Goal: Use online tool/utility: Utilize a website feature to perform a specific function

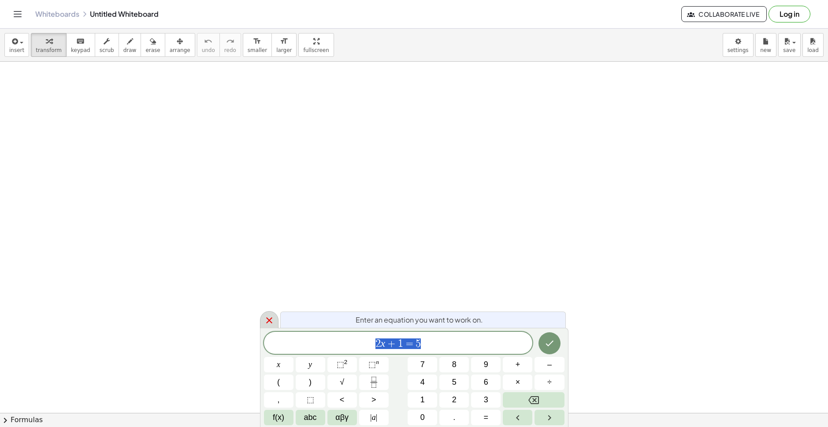
click at [263, 317] on div at bounding box center [269, 319] width 19 height 17
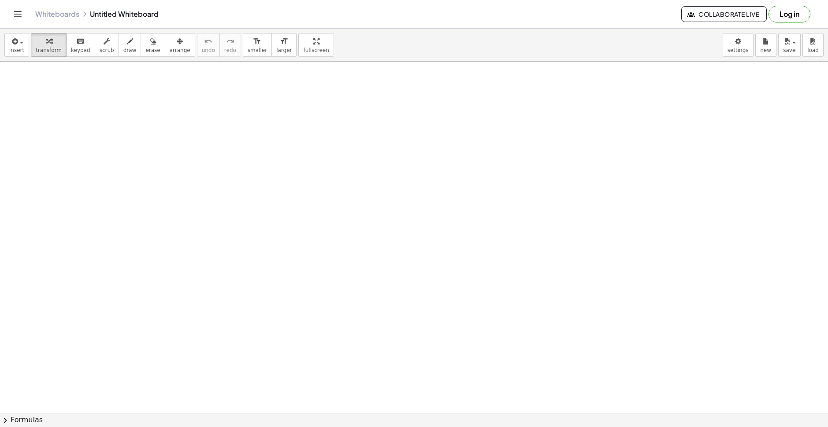
click at [19, 15] on icon "Toggle navigation" at bounding box center [17, 14] width 11 height 11
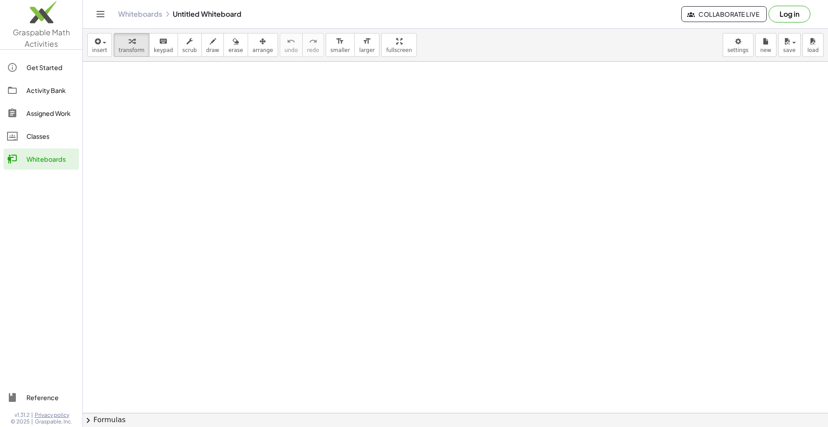
click at [104, 10] on icon "Toggle navigation" at bounding box center [100, 14] width 11 height 11
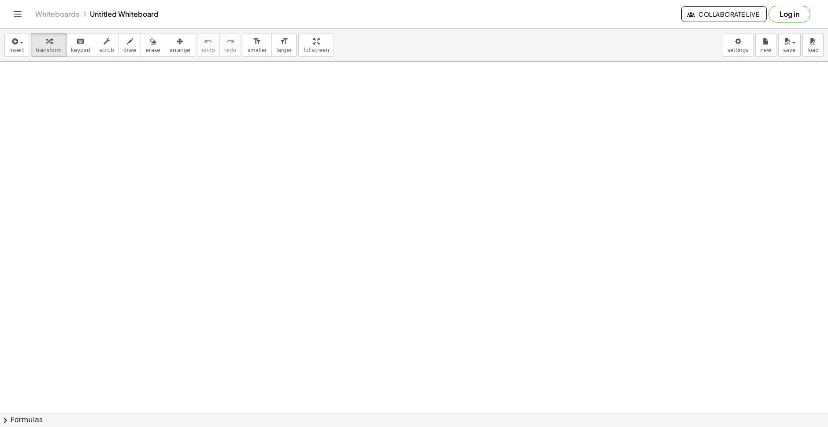
click at [110, 13] on div "Whiteboards Untitled Whiteboard" at bounding box center [358, 14] width 646 height 9
click at [82, 47] on span "keypad" at bounding box center [80, 50] width 19 height 6
click at [40, 43] on div "button" at bounding box center [49, 41] width 26 height 11
click at [18, 41] on span "button" at bounding box center [19, 42] width 2 height 6
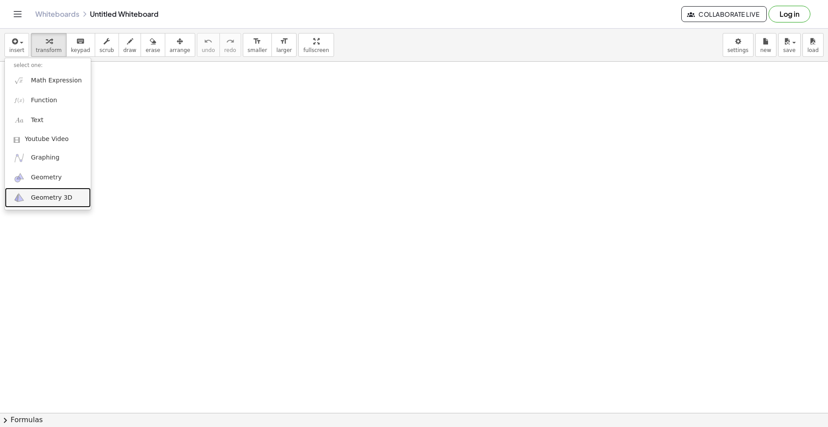
click at [48, 199] on span "Geometry 3D" at bounding box center [51, 197] width 41 height 9
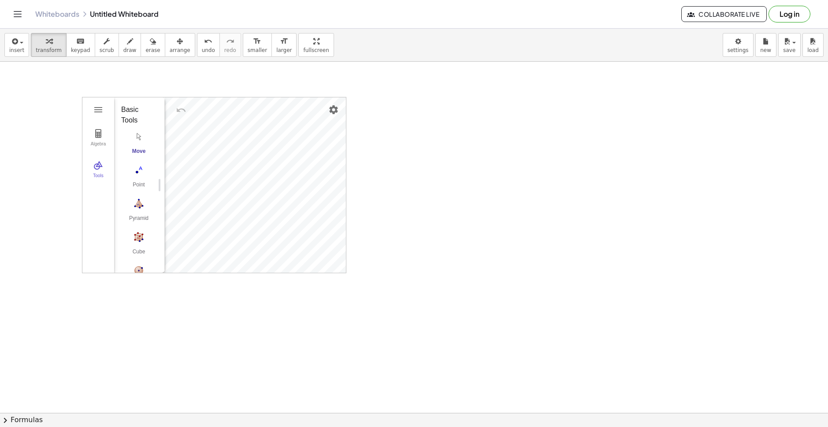
drag, startPoint x: 333, startPoint y: 107, endPoint x: 396, endPoint y: 135, distance: 69.0
click at [137, 162] on img "Cube. Select two points or other corresponding objects" at bounding box center [138, 163] width 35 height 14
click at [143, 255] on img "Move. Drag or select object" at bounding box center [141, 256] width 21 height 21
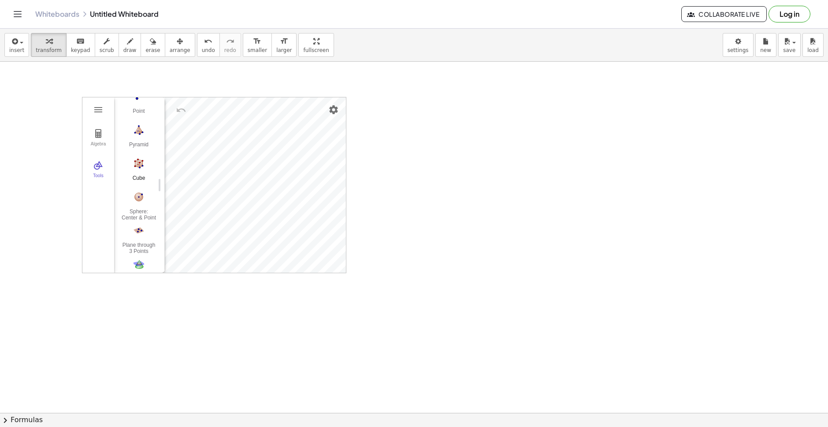
click at [133, 167] on img "Cube. Select two points or other corresponding objects" at bounding box center [138, 163] width 35 height 14
click at [178, 111] on img "Undo" at bounding box center [181, 110] width 11 height 11
click at [138, 167] on img "Cube. Select two points or other corresponding objects" at bounding box center [138, 163] width 35 height 14
click at [145, 255] on img "Move. Drag or select object" at bounding box center [141, 256] width 21 height 21
click at [51, 48] on span "transform" at bounding box center [49, 50] width 26 height 6
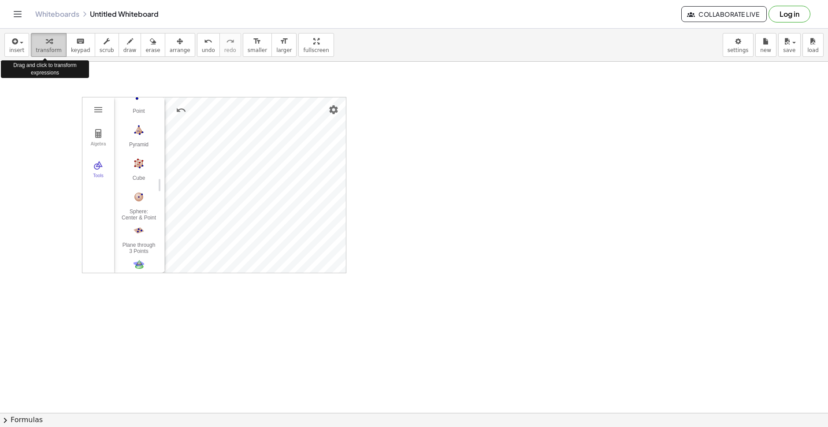
click at [51, 48] on span "transform" at bounding box center [49, 50] width 26 height 6
click at [15, 43] on icon "button" at bounding box center [14, 41] width 8 height 11
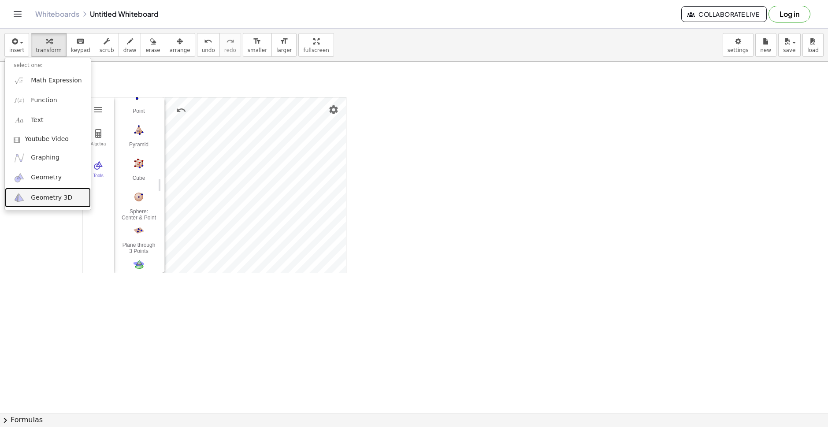
click at [50, 200] on span "Geometry 3D" at bounding box center [51, 197] width 41 height 9
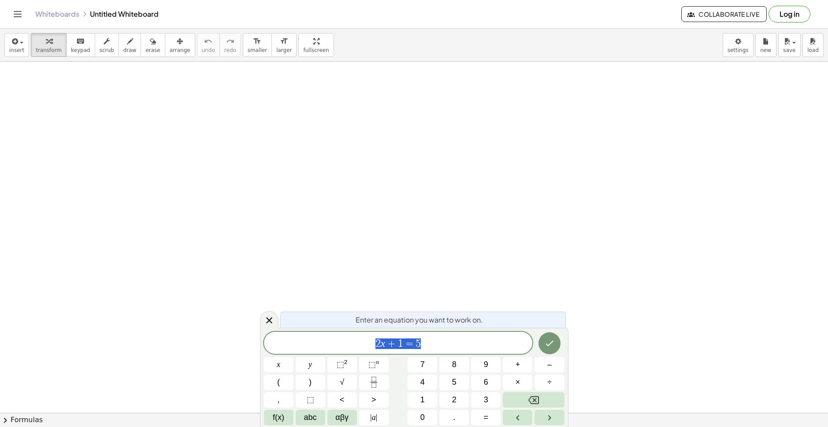
drag, startPoint x: 274, startPoint y: 318, endPoint x: 179, endPoint y: 154, distance: 189.7
click at [274, 318] on icon at bounding box center [269, 320] width 11 height 11
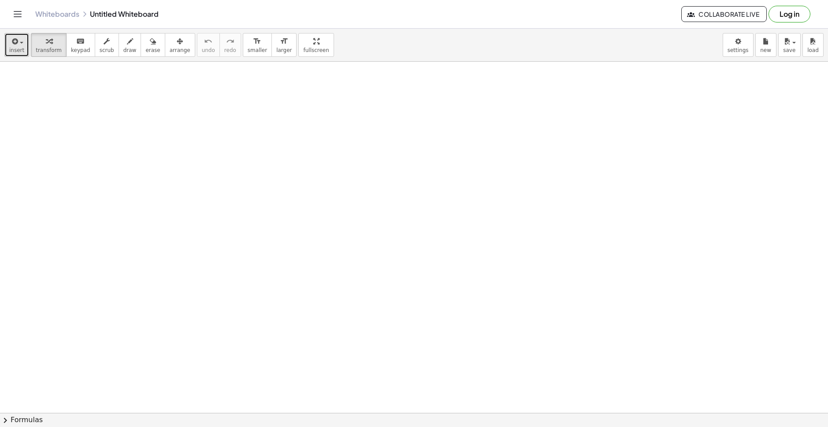
click at [17, 42] on div "button" at bounding box center [16, 41] width 15 height 11
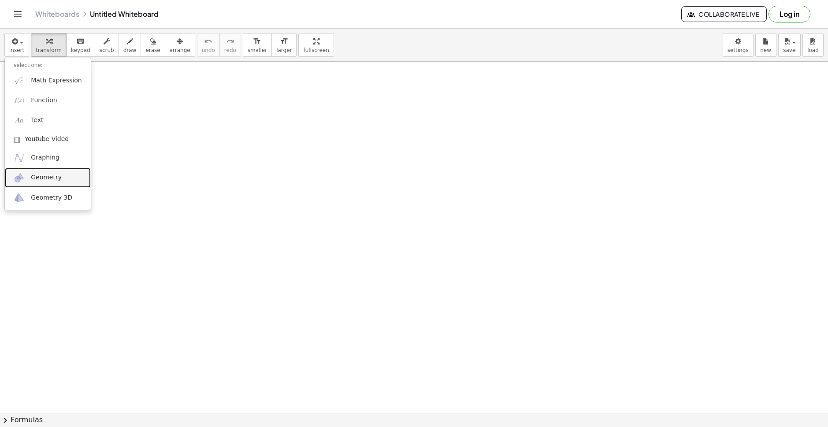
click at [39, 174] on span "Geometry" at bounding box center [46, 177] width 31 height 9
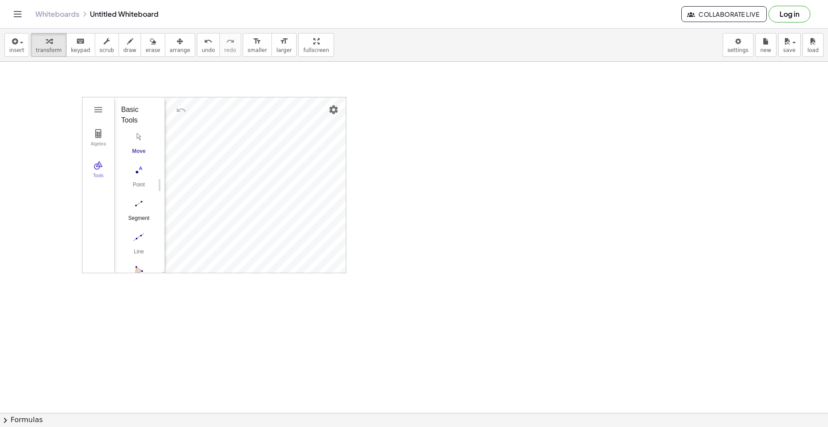
click at [138, 205] on img "Segment. Select two points or positions" at bounding box center [138, 203] width 35 height 14
click at [127, 45] on icon "button" at bounding box center [130, 41] width 6 height 11
drag, startPoint x: 189, startPoint y: 200, endPoint x: 192, endPoint y: 204, distance: 5.5
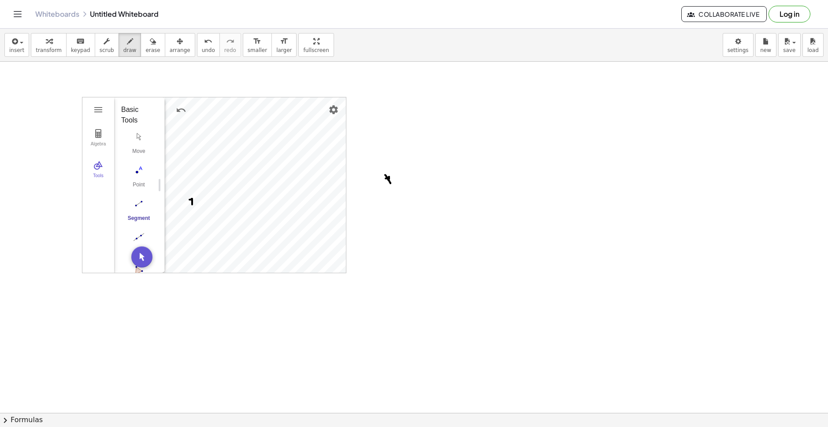
drag, startPoint x: 385, startPoint y: 175, endPoint x: 397, endPoint y: 173, distance: 12.5
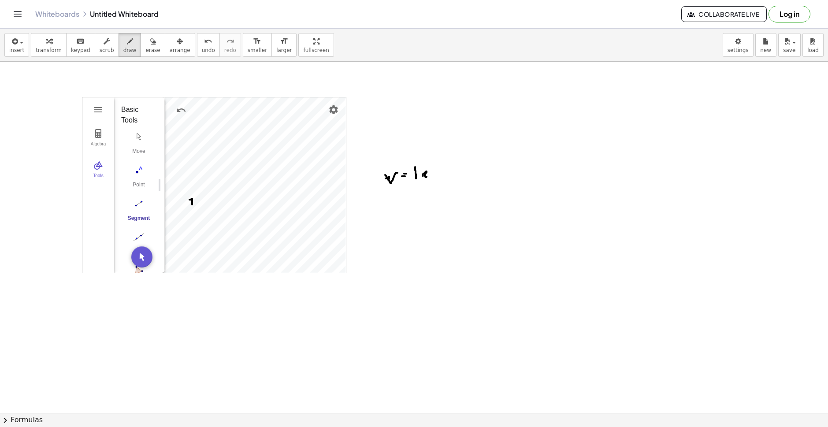
drag, startPoint x: 423, startPoint y: 176, endPoint x: 430, endPoint y: 176, distance: 7.1
drag, startPoint x: 431, startPoint y: 174, endPoint x: 443, endPoint y: 173, distance: 11.5
drag, startPoint x: 447, startPoint y: 158, endPoint x: 448, endPoint y: 166, distance: 7.6
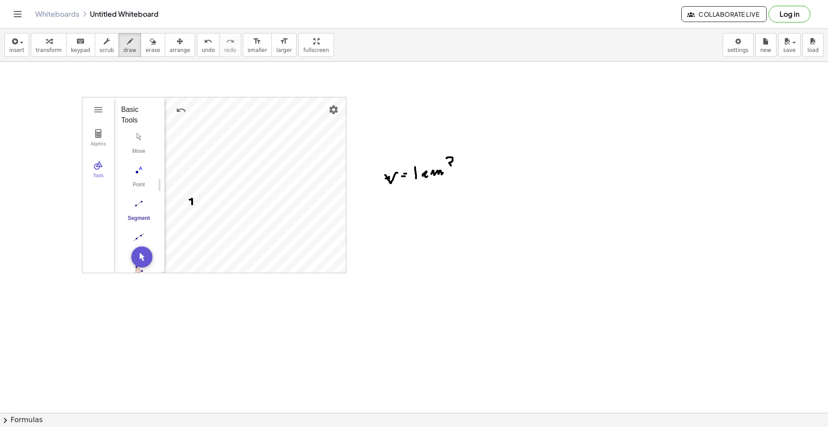
drag, startPoint x: 385, startPoint y: 218, endPoint x: 391, endPoint y: 219, distance: 6.2
drag, startPoint x: 394, startPoint y: 218, endPoint x: 401, endPoint y: 218, distance: 6.6
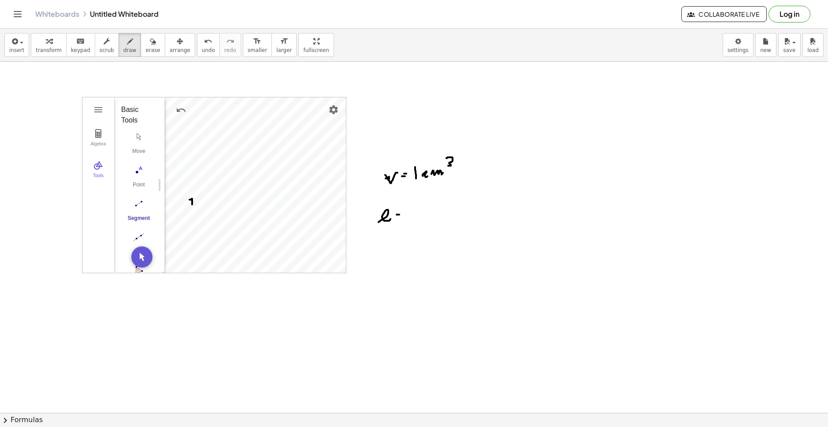
drag, startPoint x: 406, startPoint y: 215, endPoint x: 406, endPoint y: 207, distance: 8.4
drag, startPoint x: 413, startPoint y: 214, endPoint x: 414, endPoint y: 219, distance: 5.4
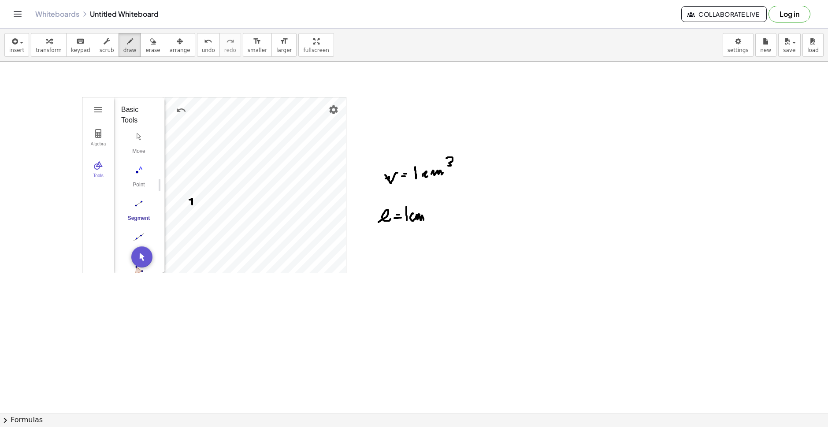
drag, startPoint x: 415, startPoint y: 219, endPoint x: 423, endPoint y: 220, distance: 8.9
drag, startPoint x: 225, startPoint y: 215, endPoint x: 230, endPoint y: 219, distance: 6.1
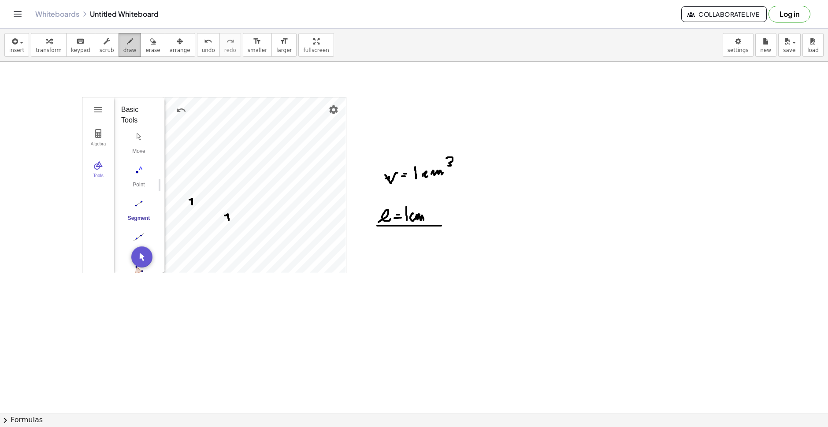
click at [123, 49] on span "draw" at bounding box center [129, 50] width 13 height 6
click at [145, 47] on span "erase" at bounding box center [152, 50] width 15 height 6
click at [18, 44] on span "button" at bounding box center [19, 42] width 2 height 6
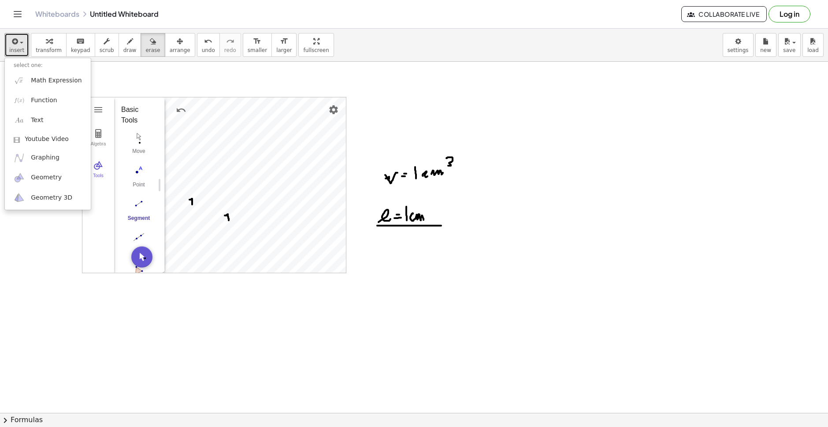
drag, startPoint x: 183, startPoint y: 235, endPoint x: 208, endPoint y: 191, distance: 50.7
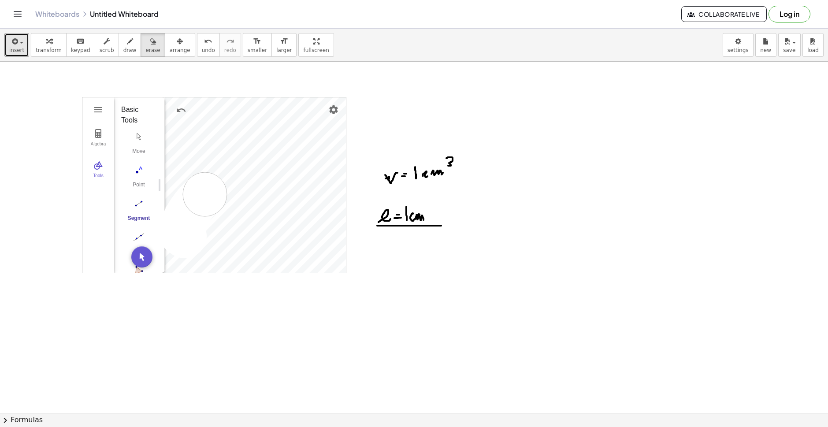
drag, startPoint x: 137, startPoint y: 205, endPoint x: 131, endPoint y: 309, distance: 104.1
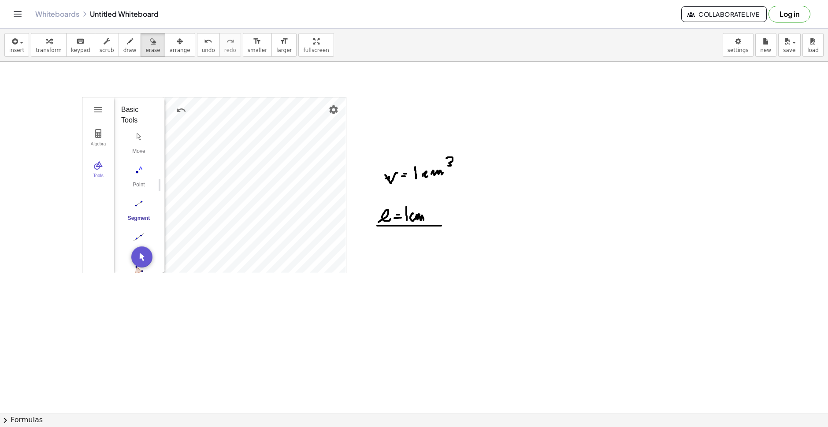
click at [170, 47] on span "arrange" at bounding box center [180, 50] width 21 height 6
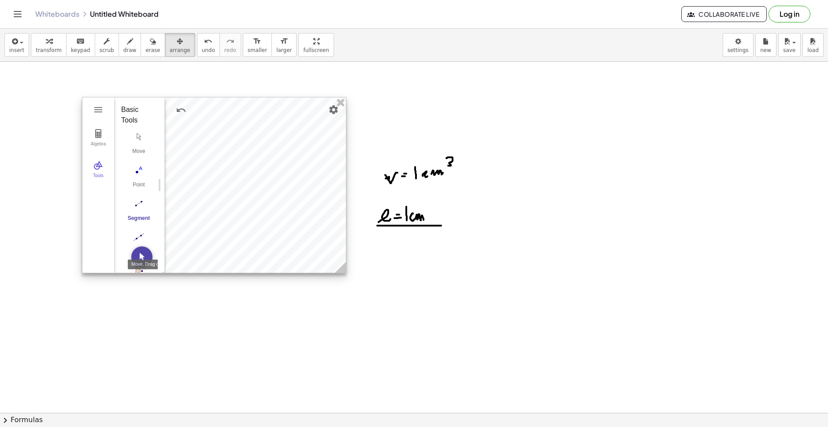
click at [144, 256] on img "Move. Drag or select object" at bounding box center [141, 256] width 21 height 21
click at [140, 205] on img "Segment. Select two points or positions" at bounding box center [138, 203] width 35 height 14
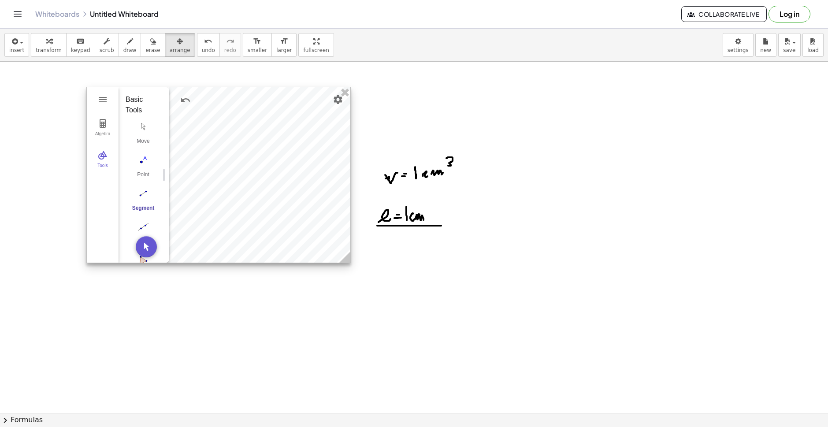
drag, startPoint x: 214, startPoint y: 187, endPoint x: 196, endPoint y: 168, distance: 25.3
click at [204, 166] on div at bounding box center [218, 174] width 263 height 175
click at [143, 189] on img "Segment. Select two points or positions" at bounding box center [142, 192] width 35 height 14
click at [144, 248] on button "Move. Drag or select object" at bounding box center [145, 245] width 21 height 21
click at [143, 194] on img "Segment. Select two points or positions" at bounding box center [142, 192] width 35 height 14
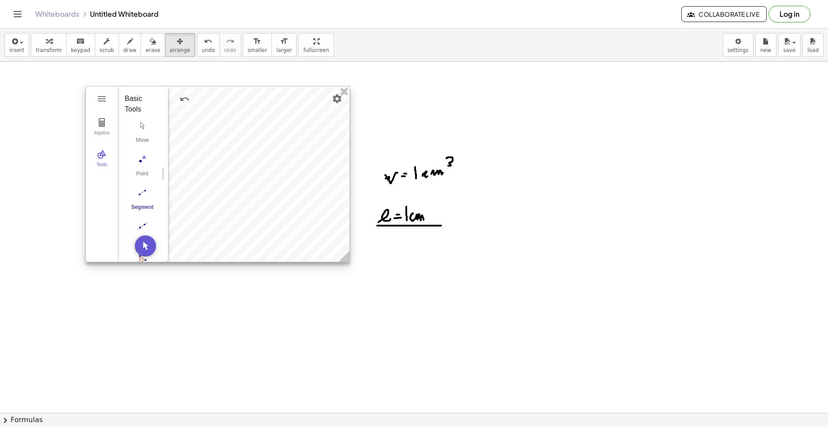
click at [205, 165] on div at bounding box center [217, 173] width 263 height 175
click at [144, 195] on img "Segment. Select two points or positions" at bounding box center [142, 192] width 35 height 14
drag, startPoint x: 208, startPoint y: 170, endPoint x: 203, endPoint y: 168, distance: 5.5
click at [203, 168] on div at bounding box center [214, 173] width 263 height 175
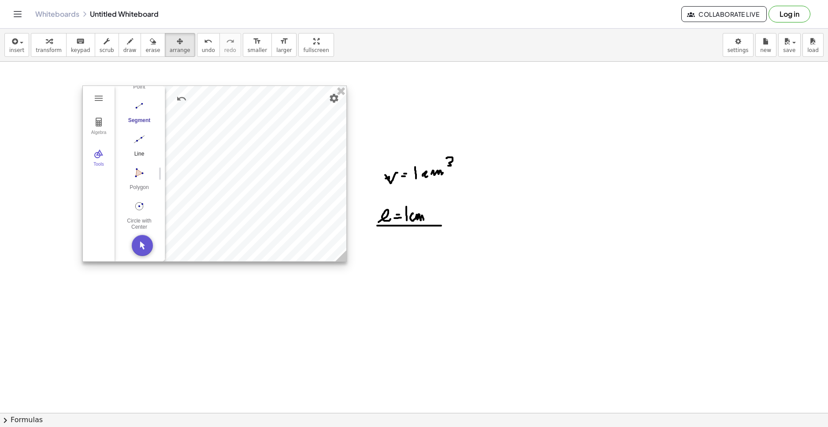
click at [140, 138] on img "Line. Select two points or positions" at bounding box center [139, 139] width 35 height 14
drag, startPoint x: 202, startPoint y: 165, endPoint x: 183, endPoint y: 139, distance: 31.9
click at [183, 139] on div at bounding box center [214, 173] width 263 height 175
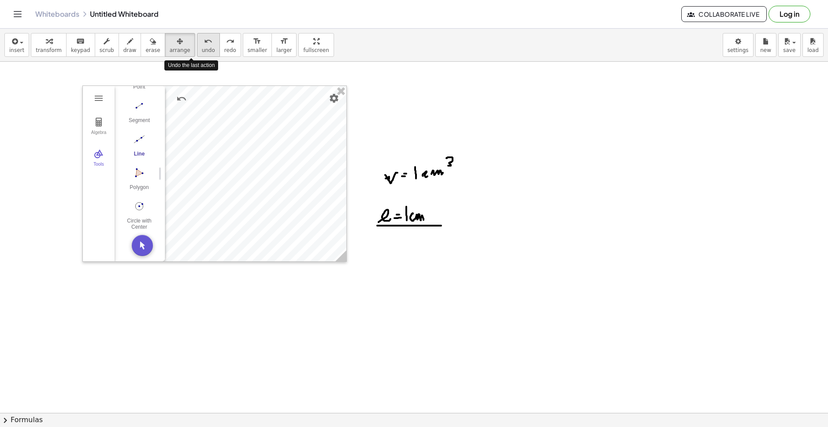
click at [202, 47] on span "undo" at bounding box center [208, 50] width 13 height 6
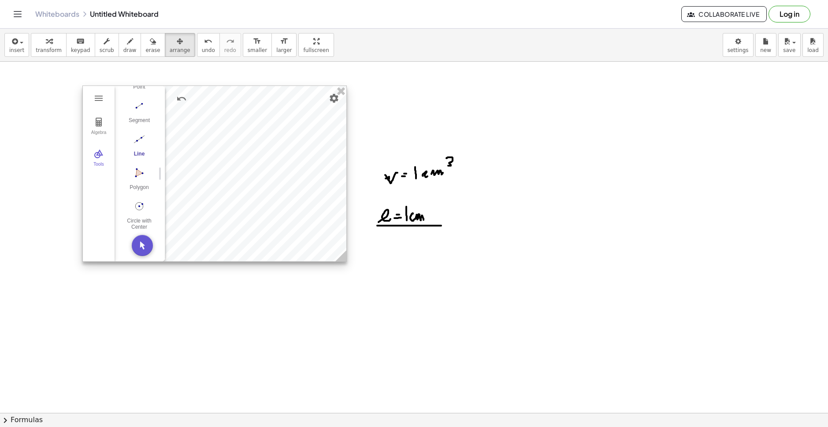
click at [268, 112] on div at bounding box center [214, 173] width 263 height 175
click at [101, 46] on div "button" at bounding box center [107, 41] width 15 height 11
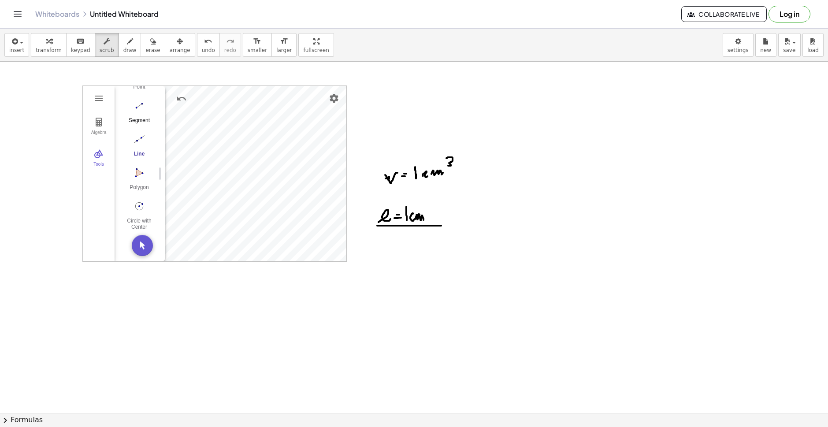
click at [135, 107] on img "Segment. Select two points or positions" at bounding box center [139, 106] width 35 height 14
click at [123, 48] on span "draw" at bounding box center [129, 50] width 13 height 6
drag, startPoint x: 191, startPoint y: 186, endPoint x: 193, endPoint y: 192, distance: 6.4
drag, startPoint x: 225, startPoint y: 207, endPoint x: 230, endPoint y: 210, distance: 5.6
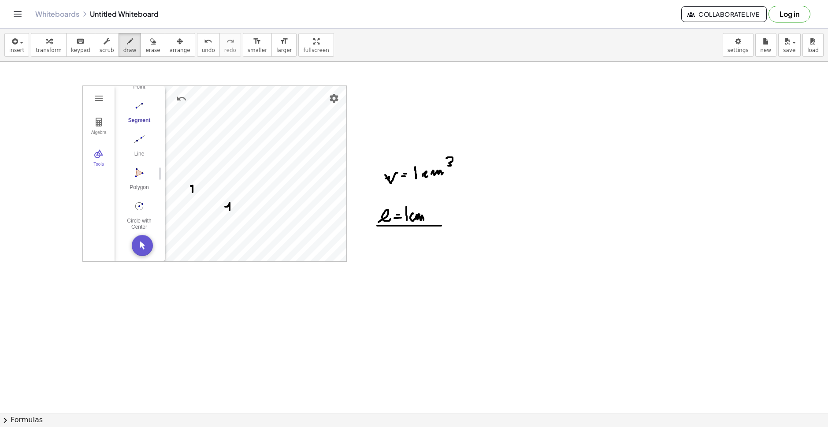
drag, startPoint x: 200, startPoint y: 214, endPoint x: 206, endPoint y: 217, distance: 6.5
drag, startPoint x: 179, startPoint y: 172, endPoint x: 177, endPoint y: 181, distance: 9.1
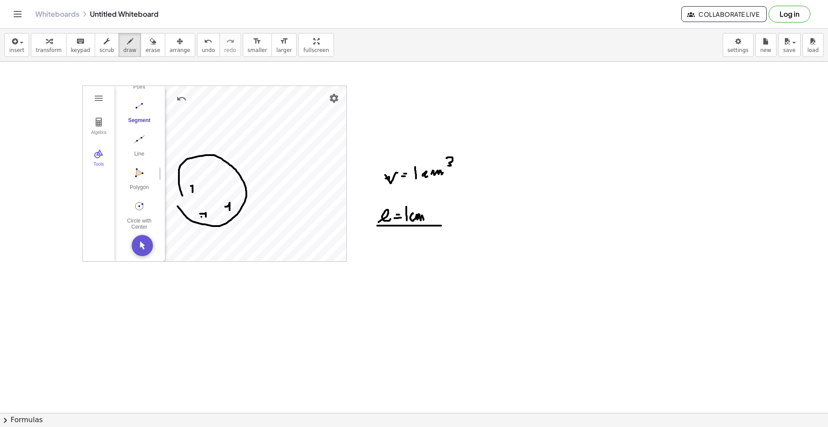
drag, startPoint x: 224, startPoint y: 296, endPoint x: 290, endPoint y: 305, distance: 66.7
drag, startPoint x: 285, startPoint y: 300, endPoint x: 286, endPoint y: 288, distance: 11.9
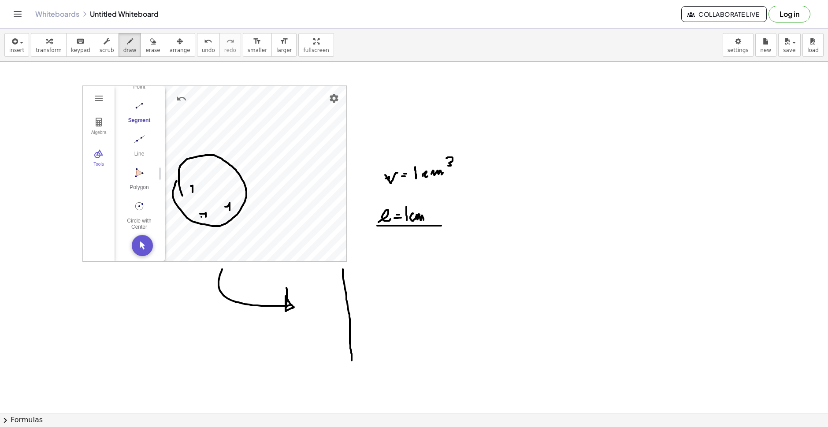
drag, startPoint x: 343, startPoint y: 269, endPoint x: 352, endPoint y: 360, distance: 91.6
drag, startPoint x: 351, startPoint y: 281, endPoint x: 453, endPoint y: 351, distance: 123.9
drag, startPoint x: 353, startPoint y: 359, endPoint x: 455, endPoint y: 357, distance: 101.8
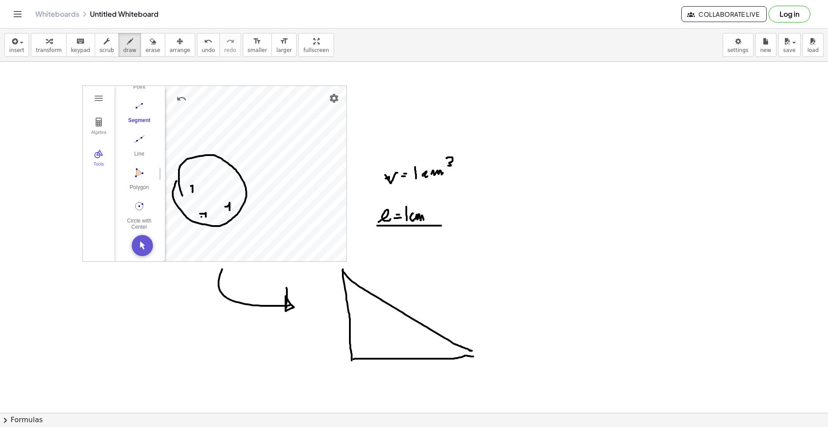
drag, startPoint x: 416, startPoint y: 366, endPoint x: 417, endPoint y: 381, distance: 15.0
drag, startPoint x: 334, startPoint y: 321, endPoint x: 342, endPoint y: 333, distance: 13.9
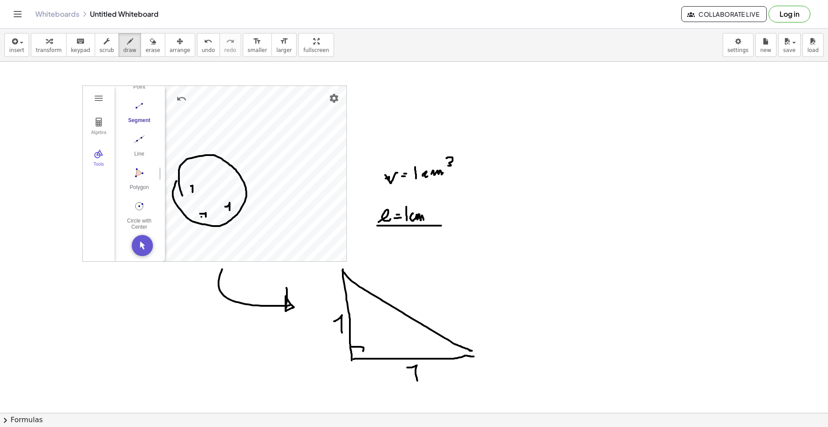
drag, startPoint x: 352, startPoint y: 347, endPoint x: 356, endPoint y: 352, distance: 6.5
drag, startPoint x: 396, startPoint y: 293, endPoint x: 422, endPoint y: 299, distance: 27.1
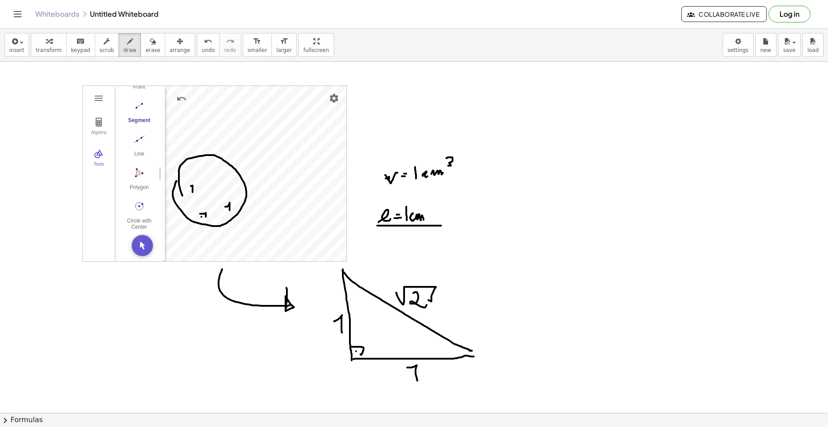
drag, startPoint x: 414, startPoint y: 293, endPoint x: 428, endPoint y: 300, distance: 16.0
click at [141, 44] on button "erase" at bounding box center [153, 45] width 24 height 24
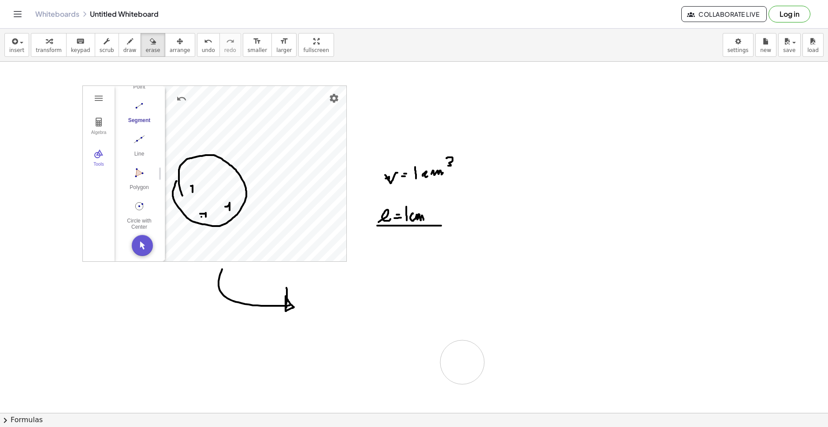
drag, startPoint x: 441, startPoint y: 321, endPoint x: 317, endPoint y: 288, distance: 128.1
drag, startPoint x: 199, startPoint y: 168, endPoint x: 249, endPoint y: 165, distance: 49.9
click at [104, 46] on icon "button" at bounding box center [107, 41] width 6 height 11
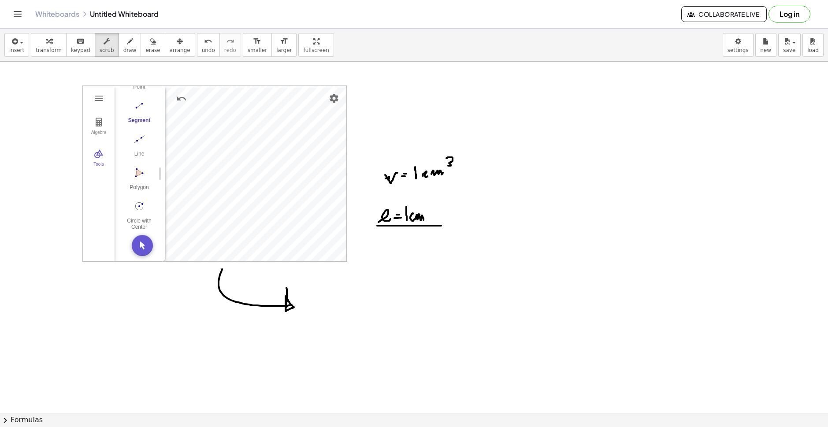
click at [134, 102] on img "Segment. Select two points or positions" at bounding box center [139, 106] width 35 height 14
click at [119, 45] on button "draw" at bounding box center [130, 45] width 23 height 24
drag, startPoint x: 201, startPoint y: 211, endPoint x: 205, endPoint y: 216, distance: 6.6
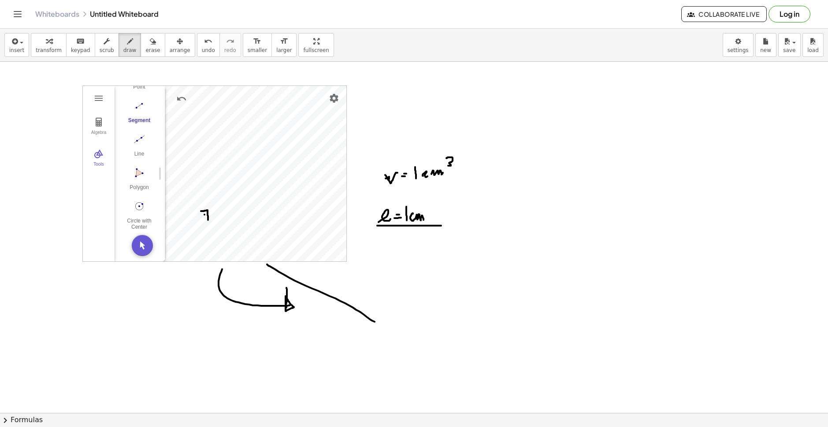
drag, startPoint x: 340, startPoint y: 301, endPoint x: 407, endPoint y: 315, distance: 68.4
drag, startPoint x: 243, startPoint y: 226, endPoint x: 243, endPoint y: 233, distance: 7.1
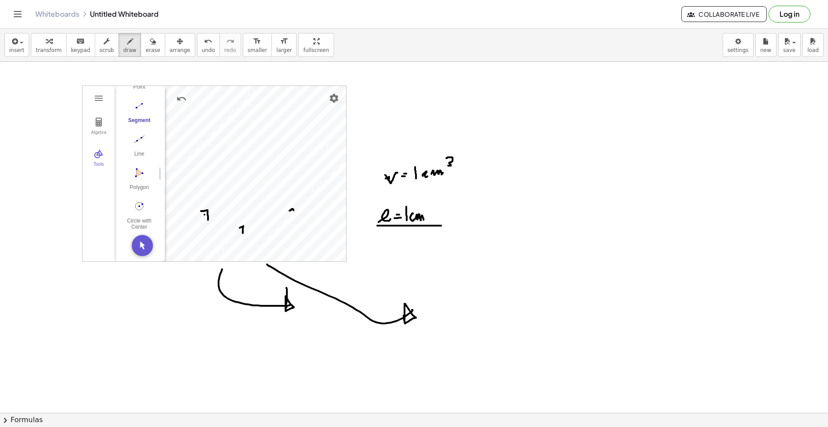
drag, startPoint x: 289, startPoint y: 211, endPoint x: 294, endPoint y: 215, distance: 6.5
drag, startPoint x: 252, startPoint y: 209, endPoint x: 258, endPoint y: 207, distance: 6.3
drag, startPoint x: 261, startPoint y: 207, endPoint x: 290, endPoint y: 212, distance: 29.6
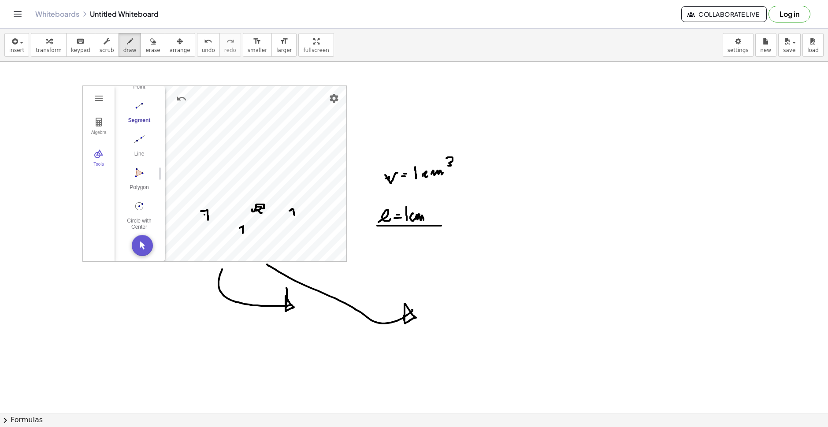
drag, startPoint x: 194, startPoint y: 184, endPoint x: 194, endPoint y: 192, distance: 8.4
drag, startPoint x: 248, startPoint y: 172, endPoint x: 251, endPoint y: 176, distance: 4.8
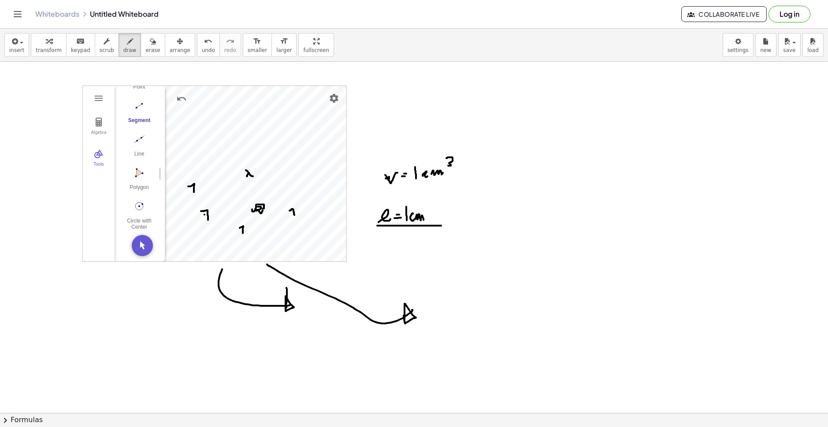
drag, startPoint x: 247, startPoint y: 176, endPoint x: 251, endPoint y: 171, distance: 6.0
drag, startPoint x: 460, startPoint y: 328, endPoint x: 463, endPoint y: 334, distance: 5.9
drag, startPoint x: 462, startPoint y: 333, endPoint x: 572, endPoint y: 330, distance: 109.7
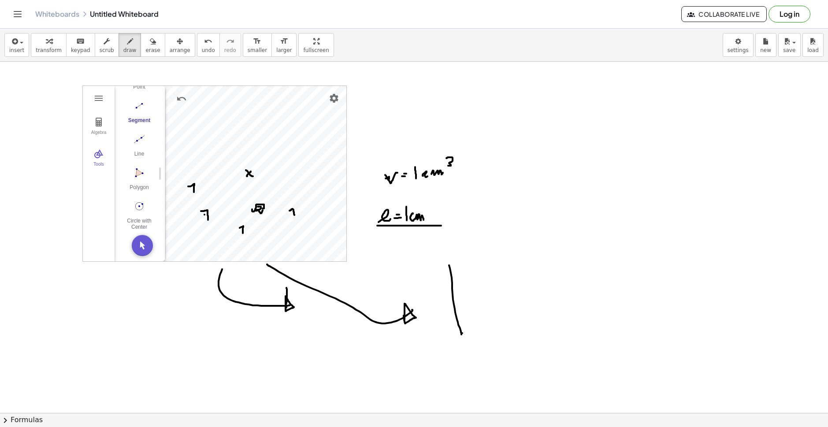
drag, startPoint x: 449, startPoint y: 264, endPoint x: 507, endPoint y: 337, distance: 92.5
drag, startPoint x: 512, startPoint y: 348, endPoint x: 534, endPoint y: 343, distance: 22.2
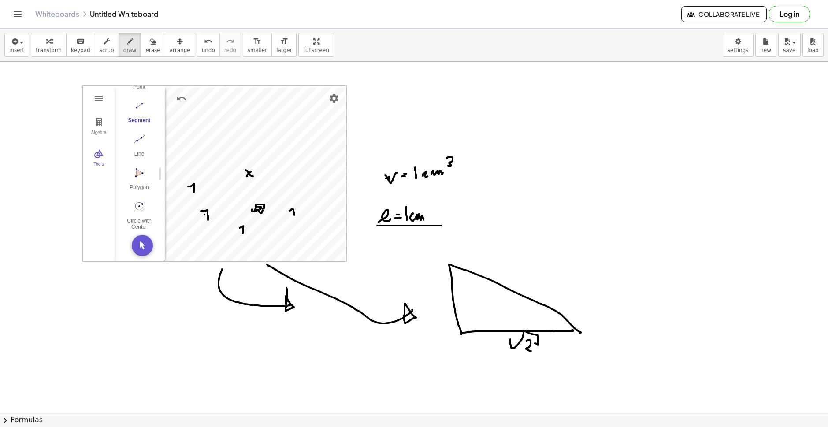
drag, startPoint x: 530, startPoint y: 341, endPoint x: 524, endPoint y: 347, distance: 8.5
drag, startPoint x: 434, startPoint y: 295, endPoint x: 434, endPoint y: 280, distance: 15.0
drag, startPoint x: 524, startPoint y: 275, endPoint x: 513, endPoint y: 278, distance: 11.0
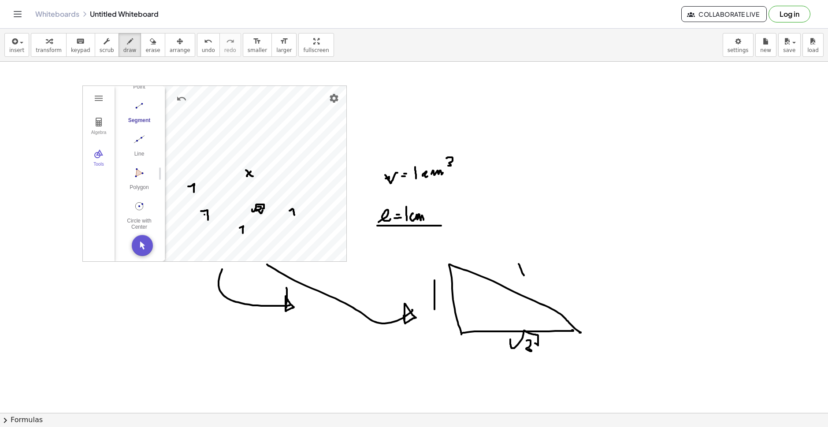
drag, startPoint x: 517, startPoint y: 273, endPoint x: 531, endPoint y: 245, distance: 31.5
drag, startPoint x: 534, startPoint y: 202, endPoint x: 532, endPoint y: 207, distance: 4.6
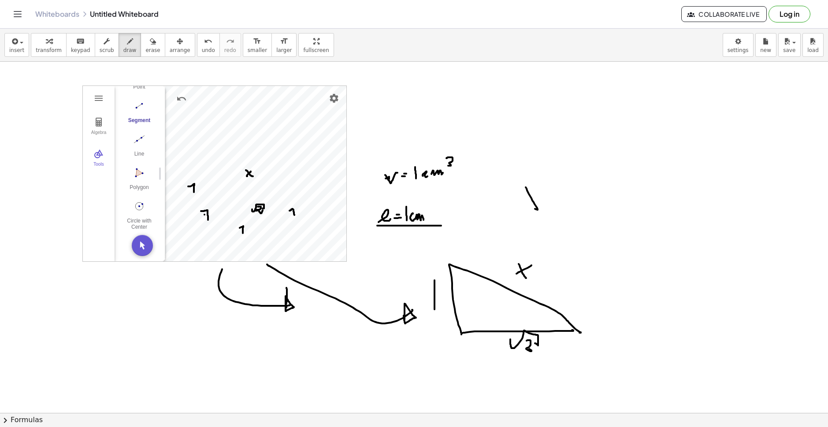
drag, startPoint x: 537, startPoint y: 187, endPoint x: 541, endPoint y: 183, distance: 5.0
drag, startPoint x: 559, startPoint y: 162, endPoint x: 551, endPoint y: 195, distance: 33.5
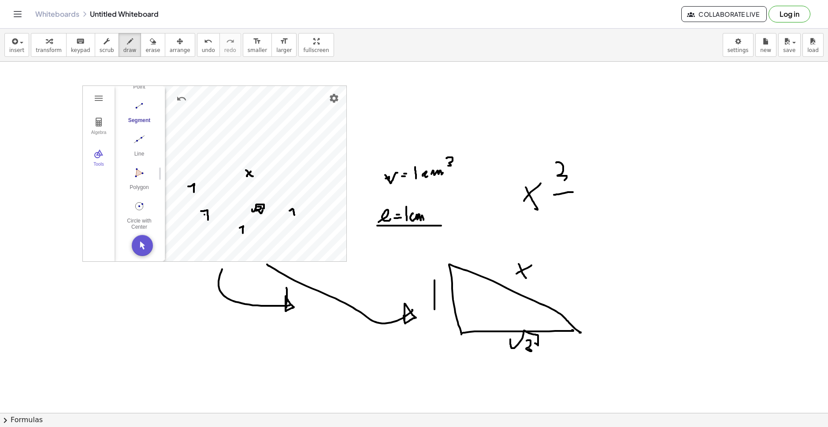
drag
drag, startPoint x: 593, startPoint y: 187, endPoint x: 606, endPoint y: 196, distance: 16.3
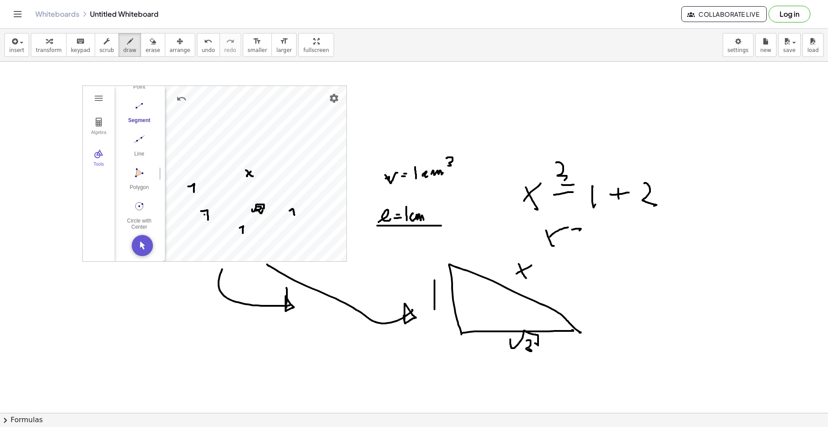
click at [150, 46] on icon "button" at bounding box center [153, 41] width 6 height 11
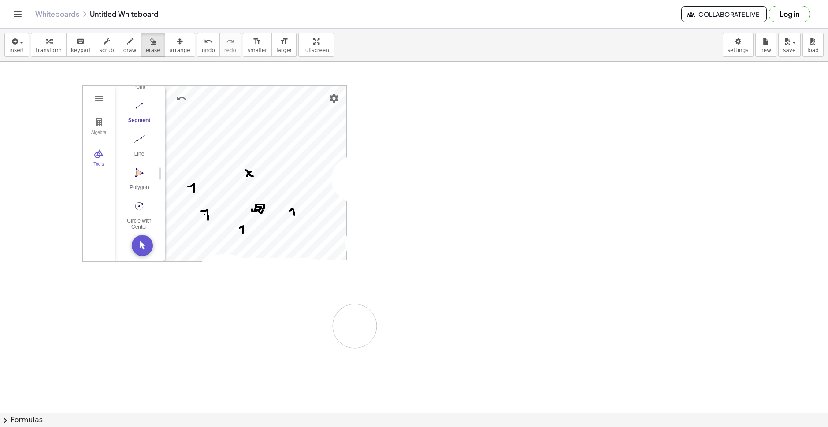
click at [102, 42] on div "button" at bounding box center [107, 41] width 15 height 11
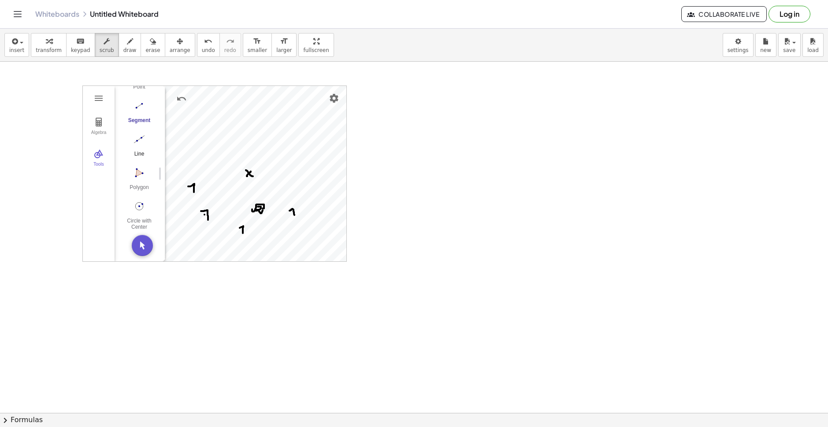
click at [138, 137] on img "Line. Select two points or positions" at bounding box center [139, 139] width 35 height 14
click at [180, 98] on img "Undo" at bounding box center [181, 98] width 11 height 11
click at [181, 99] on img "Undo" at bounding box center [181, 98] width 11 height 11
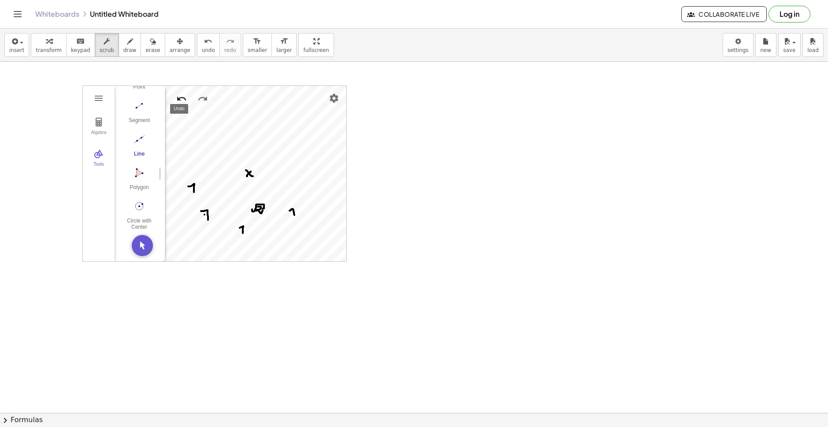
click at [181, 99] on img "Undo" at bounding box center [181, 98] width 11 height 11
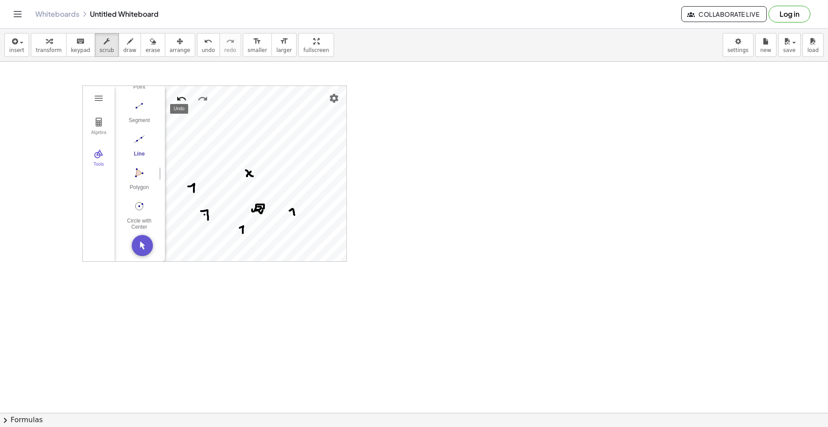
click at [181, 99] on img "Undo" at bounding box center [181, 98] width 11 height 11
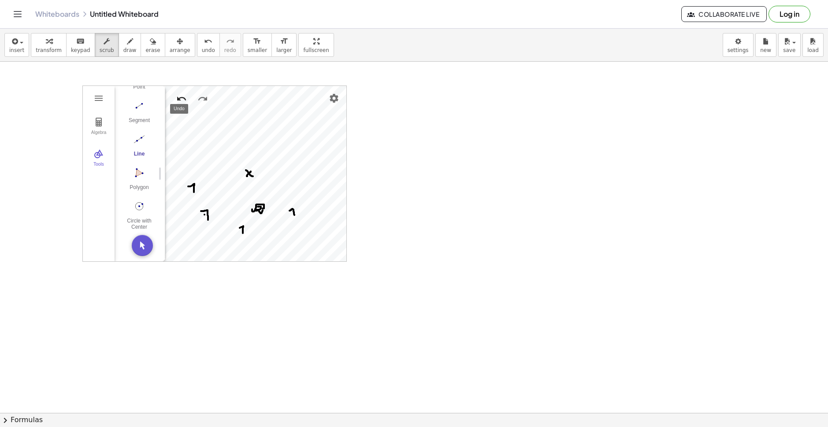
click at [181, 99] on img "Undo" at bounding box center [181, 98] width 11 height 11
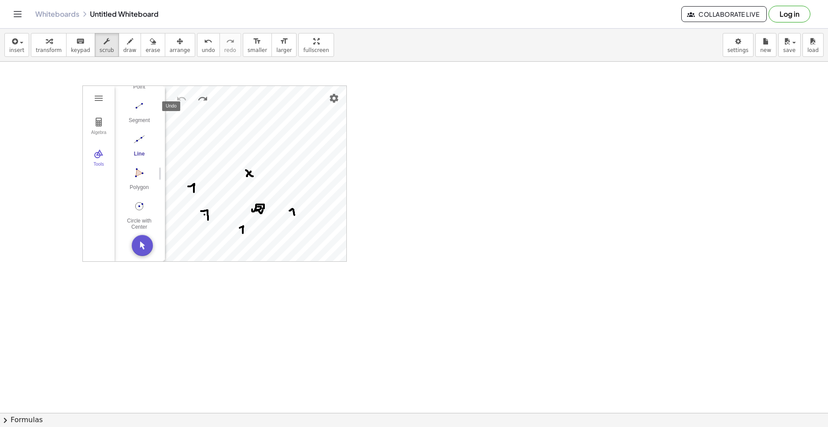
click at [181, 99] on img "Undo" at bounding box center [181, 98] width 11 height 11
click at [145, 48] on span "erase" at bounding box center [152, 50] width 15 height 6
click at [102, 43] on div "button" at bounding box center [107, 41] width 15 height 11
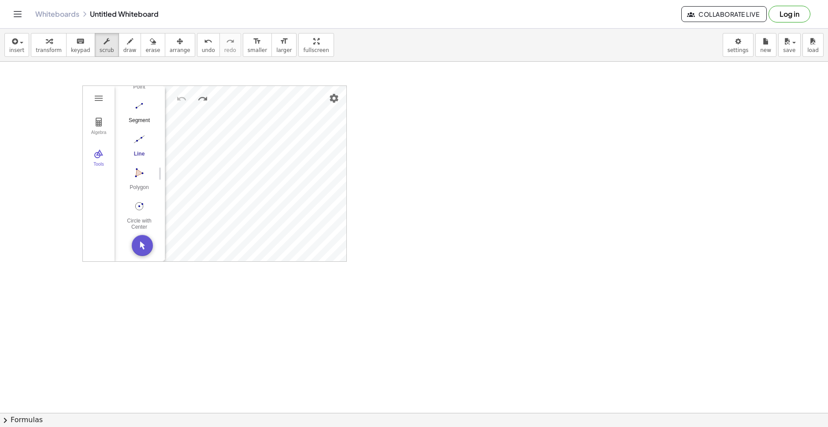
click at [140, 100] on img "Segment. Select two points or positions" at bounding box center [139, 106] width 35 height 14
click at [123, 40] on div "button" at bounding box center [129, 41] width 13 height 11
drag, startPoint x: 386, startPoint y: 174, endPoint x: 448, endPoint y: 196, distance: 64.8
drag, startPoint x: 445, startPoint y: 196, endPoint x: 520, endPoint y: 161, distance: 83.8
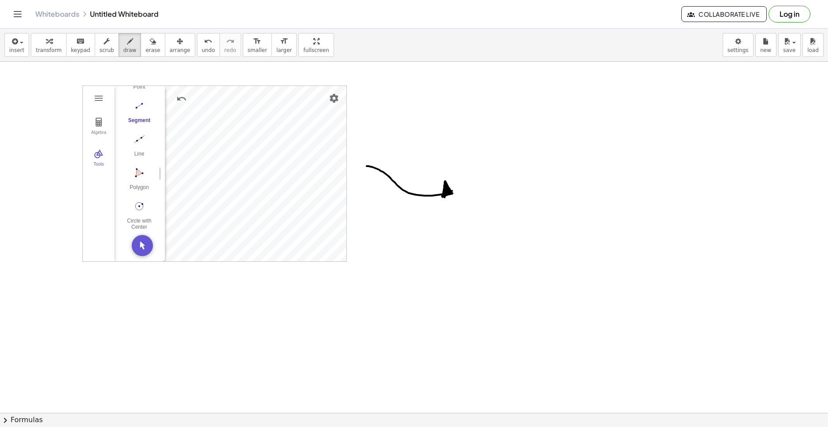
click at [123, 47] on span "draw" at bounding box center [129, 50] width 13 height 6
click at [127, 44] on icon "button" at bounding box center [130, 41] width 6 height 11
click at [150, 42] on icon "button" at bounding box center [153, 41] width 6 height 11
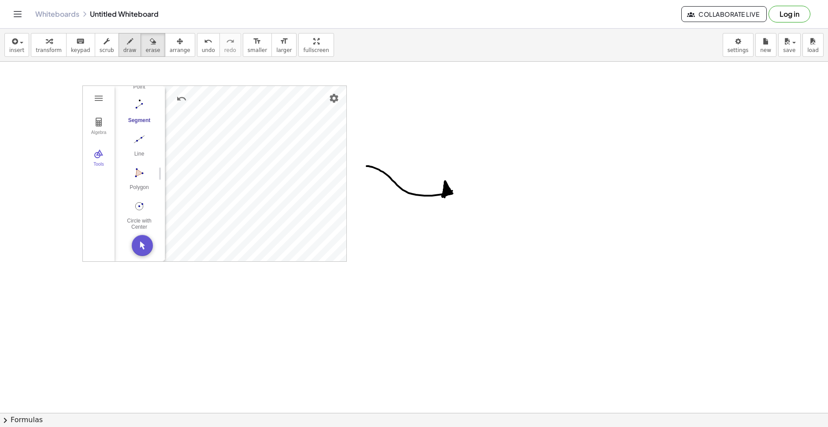
click at [127, 43] on icon "button" at bounding box center [130, 41] width 6 height 11
drag, startPoint x: 223, startPoint y: 205, endPoint x: 226, endPoint y: 209, distance: 5.4
drag, startPoint x: 471, startPoint y: 184, endPoint x: 489, endPoint y: 184, distance: 17.6
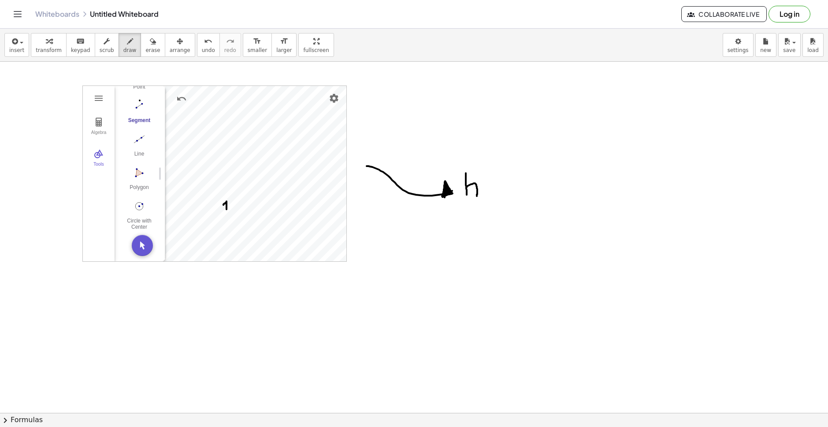
drag, startPoint x: 506, startPoint y: 178, endPoint x: 509, endPoint y: 191, distance: 14.0
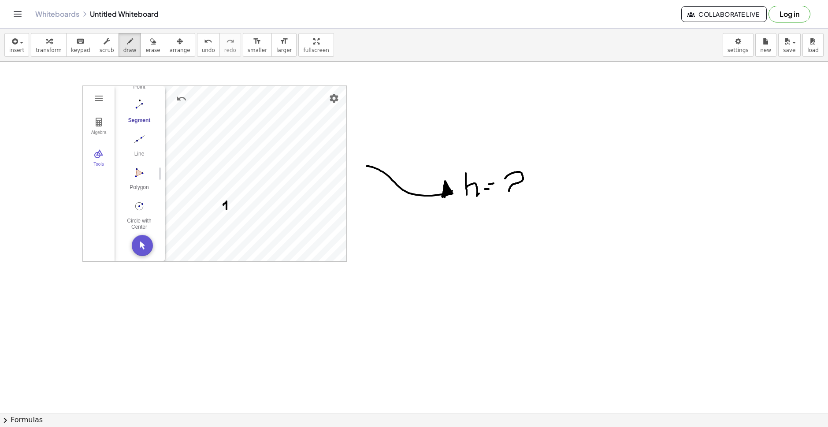
drag, startPoint x: 508, startPoint y: 198, endPoint x: 571, endPoint y: 180, distance: 64.7
click at [125, 41] on div "button" at bounding box center [129, 41] width 13 height 11
click at [104, 44] on icon "button" at bounding box center [107, 41] width 6 height 11
click at [142, 136] on img "Line. Select two points or positions" at bounding box center [139, 139] width 35 height 14
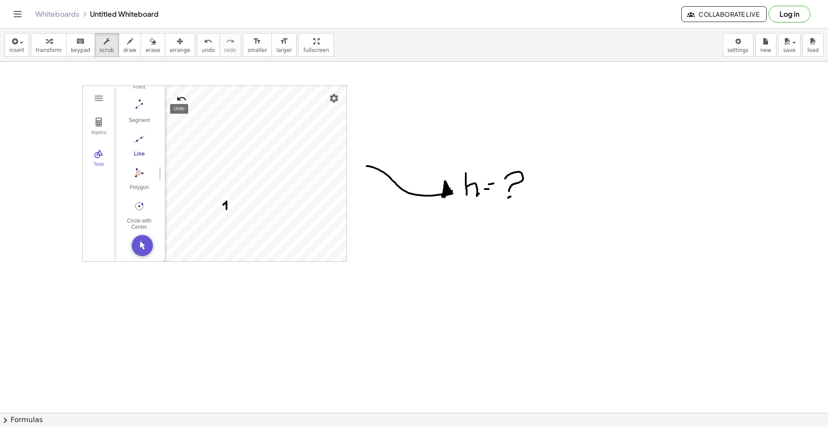
click at [180, 98] on img "Undo" at bounding box center [181, 98] width 11 height 11
click at [137, 102] on img "Segment. Select two points or positions" at bounding box center [139, 106] width 35 height 14
click at [127, 43] on icon "button" at bounding box center [130, 41] width 6 height 11
drag, startPoint x: 243, startPoint y: 170, endPoint x: 247, endPoint y: 178, distance: 7.9
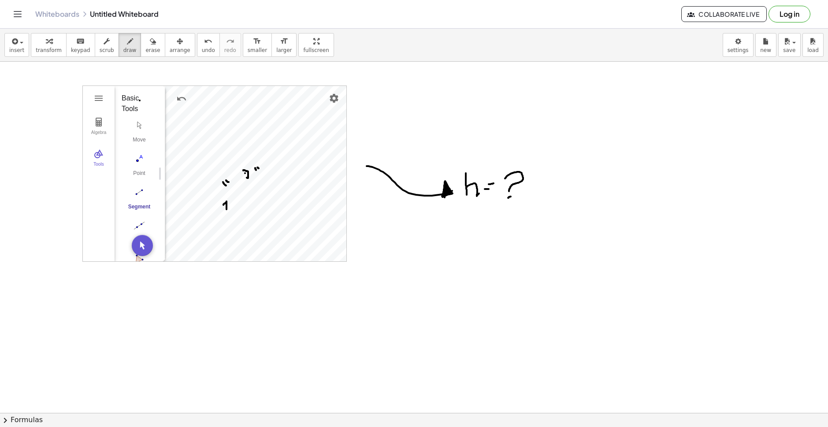
drag, startPoint x: 243, startPoint y: 201, endPoint x: 261, endPoint y: 230, distance: 33.6
drag, startPoint x: 273, startPoint y: 232, endPoint x: 282, endPoint y: 223, distance: 13.1
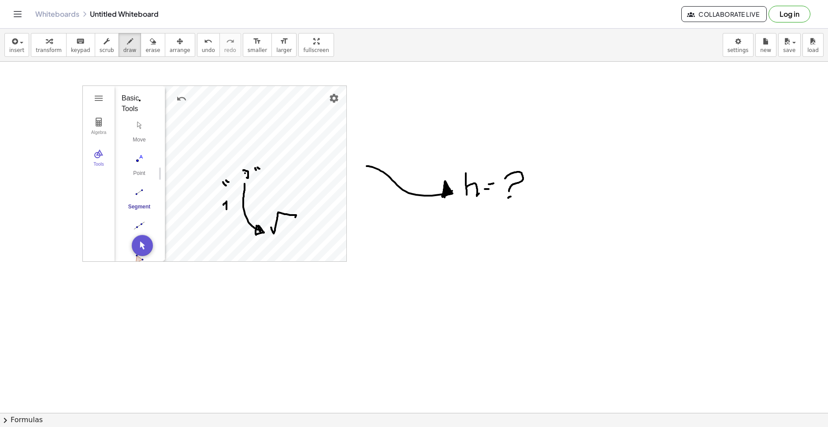
drag, startPoint x: 282, startPoint y: 220, endPoint x: 268, endPoint y: 237, distance: 22.5
drag, startPoint x: 295, startPoint y: 239, endPoint x: 277, endPoint y: 246, distance: 19.0
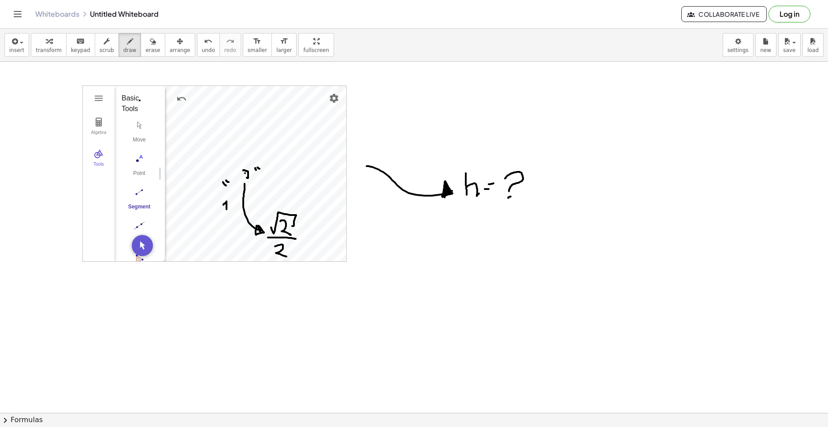
drag, startPoint x: 276, startPoint y: 246, endPoint x: 287, endPoint y: 257, distance: 15.6
drag, startPoint x: 251, startPoint y: 153, endPoint x: 307, endPoint y: 134, distance: 58.9
drag, startPoint x: 305, startPoint y: 128, endPoint x: 287, endPoint y: 126, distance: 17.7
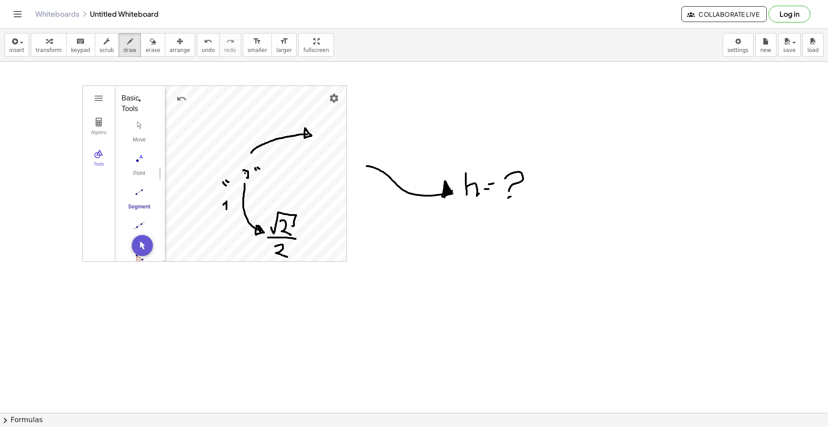
drag, startPoint x: 320, startPoint y: 130, endPoint x: 321, endPoint y: 138, distance: 8.8
drag, startPoint x: 402, startPoint y: 250, endPoint x: 414, endPoint y: 230, distance: 23.5
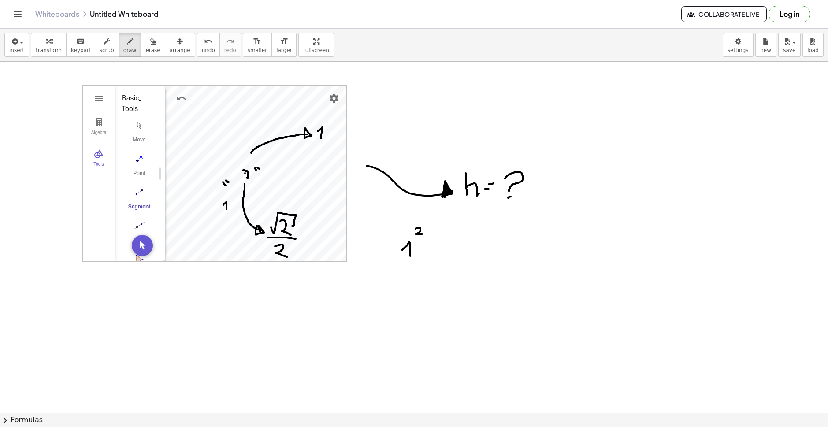
drag, startPoint x: 419, startPoint y: 228, endPoint x: 422, endPoint y: 235, distance: 7.8
drag, startPoint x: 419, startPoint y: 246, endPoint x: 426, endPoint y: 245, distance: 7.1
drag, startPoint x: 420, startPoint y: 242, endPoint x: 425, endPoint y: 242, distance: 4.8
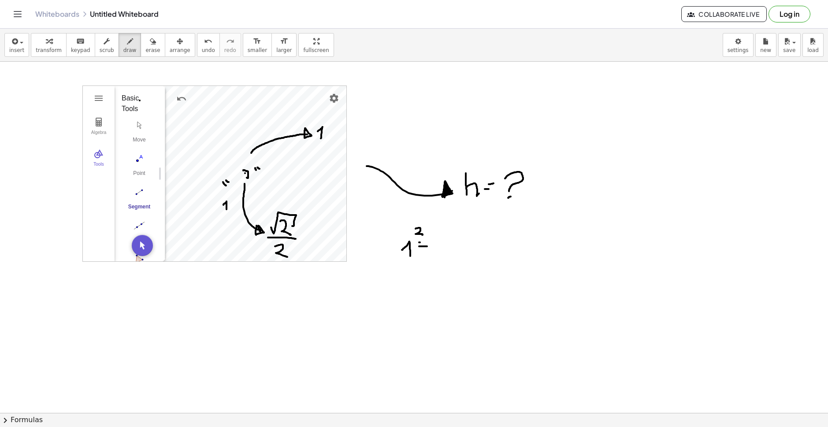
drag, startPoint x: 438, startPoint y: 247, endPoint x: 447, endPoint y: 234, distance: 15.3
drag, startPoint x: 446, startPoint y: 234, endPoint x: 452, endPoint y: 245, distance: 12.5
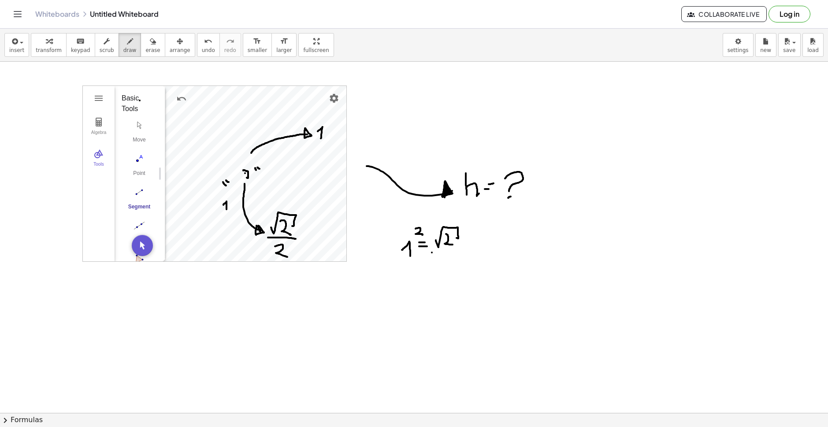
drag, startPoint x: 432, startPoint y: 252, endPoint x: 451, endPoint y: 256, distance: 19.8
drag, startPoint x: 443, startPoint y: 261, endPoint x: 449, endPoint y: 271, distance: 12.0
drag, startPoint x: 427, startPoint y: 253, endPoint x: 441, endPoint y: 228, distance: 28.6
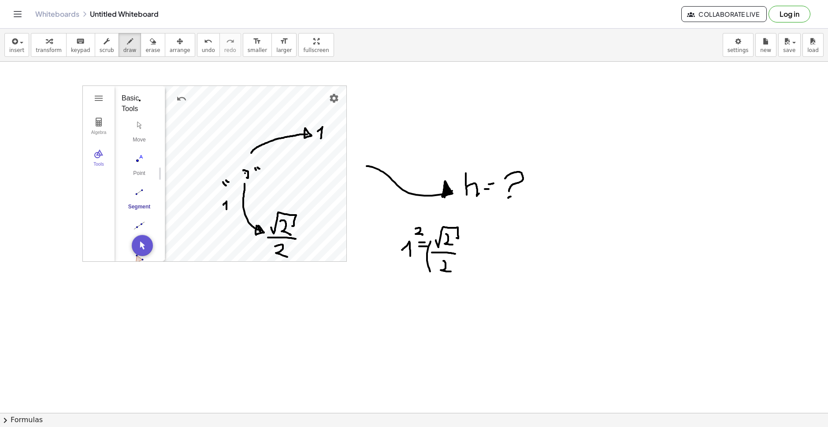
drag, startPoint x: 467, startPoint y: 253, endPoint x: 465, endPoint y: 267, distance: 13.4
drag, startPoint x: 472, startPoint y: 209, endPoint x: 479, endPoint y: 232, distance: 23.5
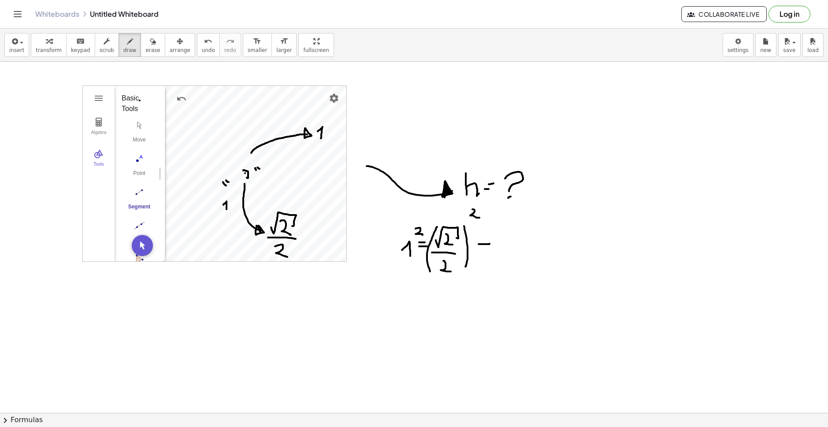
drag, startPoint x: 478, startPoint y: 244, endPoint x: 485, endPoint y: 241, distance: 7.5
drag, startPoint x: 484, startPoint y: 241, endPoint x: 485, endPoint y: 252, distance: 11.0
drag, startPoint x: 504, startPoint y: 247, endPoint x: 513, endPoint y: 239, distance: 12.2
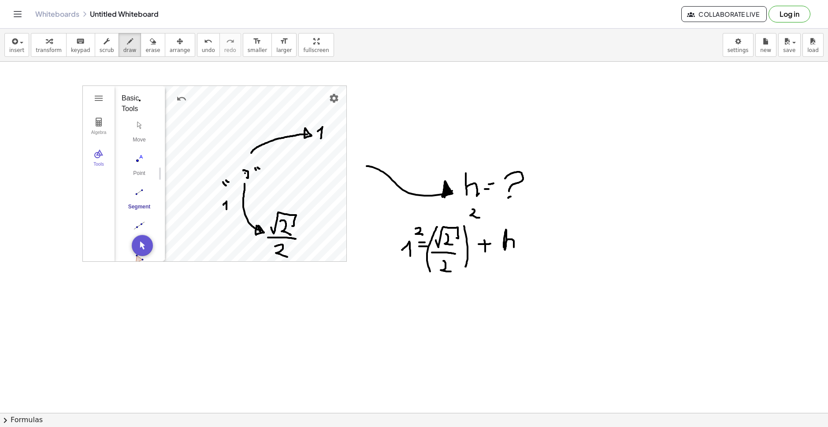
drag, startPoint x: 522, startPoint y: 219, endPoint x: 526, endPoint y: 225, distance: 7.2
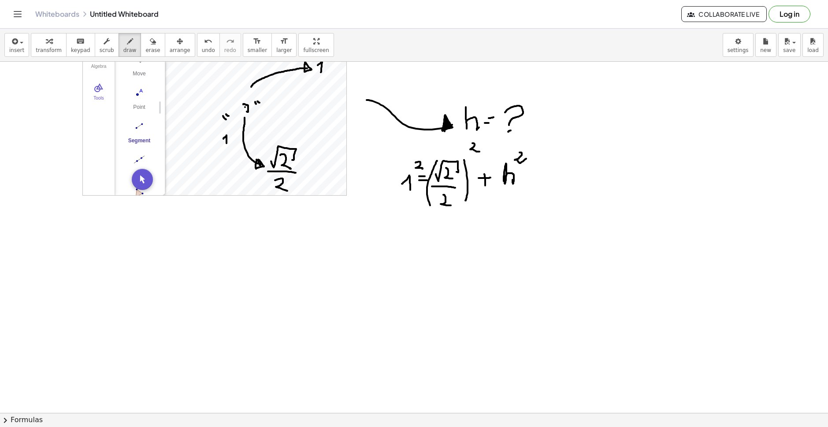
scroll to position [74, 0]
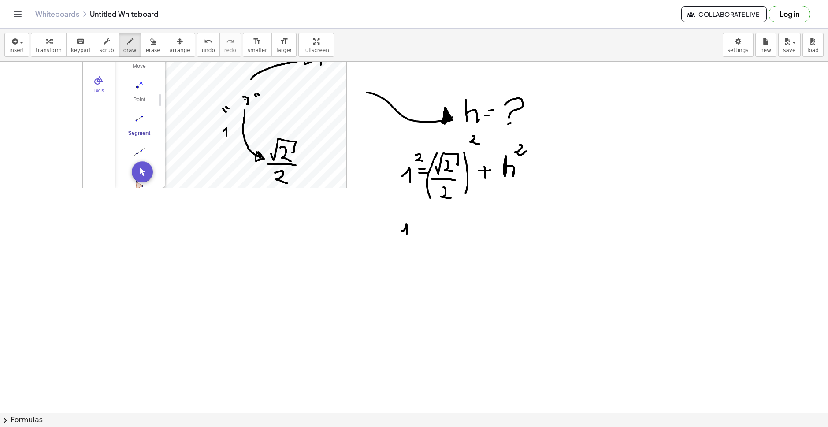
drag, startPoint x: 406, startPoint y: 224, endPoint x: 416, endPoint y: 230, distance: 11.9
click at [408, 238] on div at bounding box center [414, 368] width 828 height 760
click at [422, 232] on div at bounding box center [414, 368] width 828 height 760
click at [423, 237] on div at bounding box center [414, 368] width 828 height 760
click at [445, 219] on div at bounding box center [414, 368] width 828 height 760
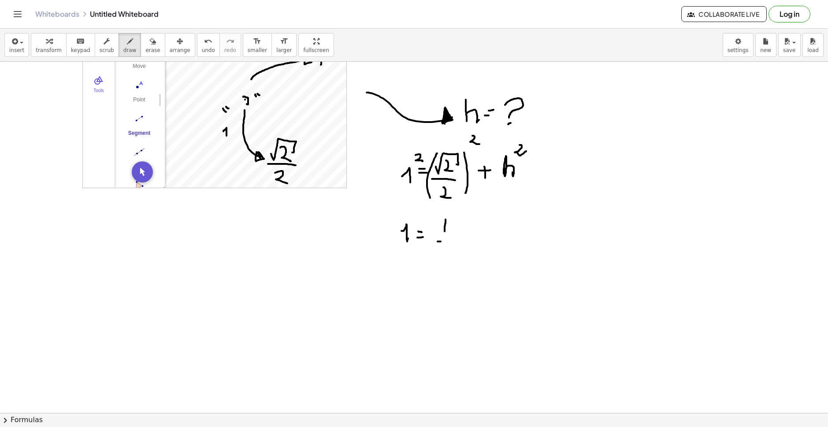
drag, startPoint x: 437, startPoint y: 241, endPoint x: 455, endPoint y: 241, distance: 17.6
click at [455, 241] on div at bounding box center [414, 368] width 828 height 760
drag, startPoint x: 446, startPoint y: 253, endPoint x: 465, endPoint y: 254, distance: 19.4
click at [463, 257] on div at bounding box center [414, 368] width 828 height 760
drag, startPoint x: 473, startPoint y: 236, endPoint x: 483, endPoint y: 231, distance: 11.2
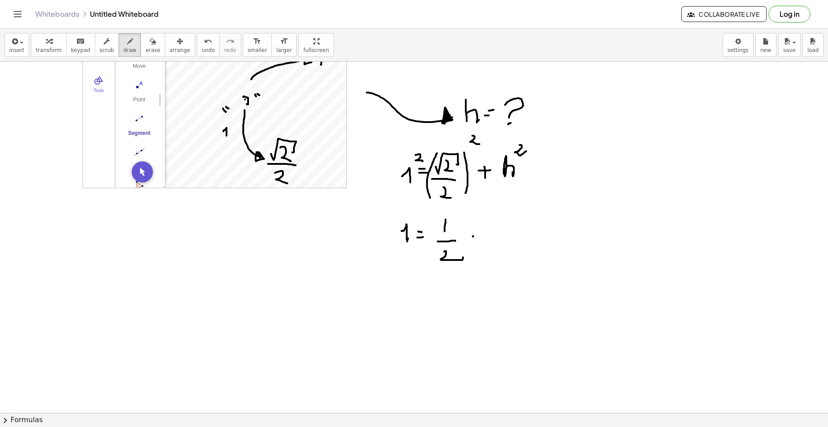
click at [484, 235] on div at bounding box center [414, 368] width 828 height 760
drag, startPoint x: 482, startPoint y: 236, endPoint x: 488, endPoint y: 241, distance: 8.1
click at [483, 241] on div at bounding box center [414, 368] width 828 height 760
drag, startPoint x: 500, startPoint y: 216, endPoint x: 523, endPoint y: 206, distance: 24.5
click at [509, 241] on div at bounding box center [414, 368] width 828 height 760
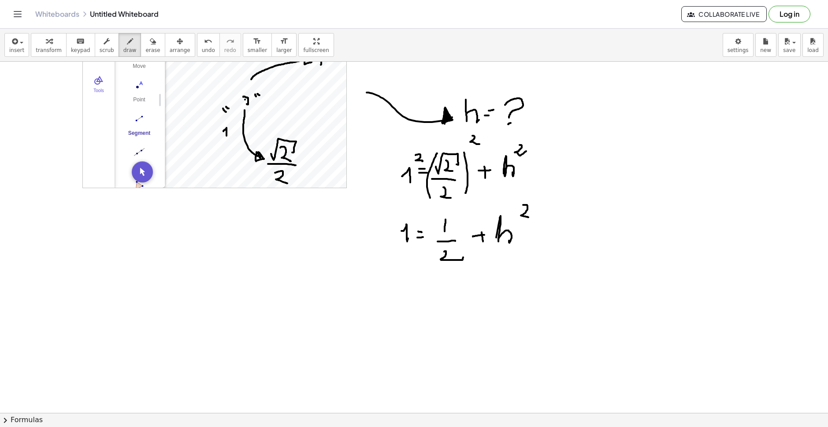
click at [529, 218] on div at bounding box center [414, 368] width 828 height 760
click at [538, 243] on div at bounding box center [414, 368] width 828 height 760
click at [548, 230] on div at bounding box center [414, 368] width 828 height 760
click at [562, 252] on div at bounding box center [414, 368] width 828 height 760
click at [623, 240] on div at bounding box center [414, 368] width 828 height 760
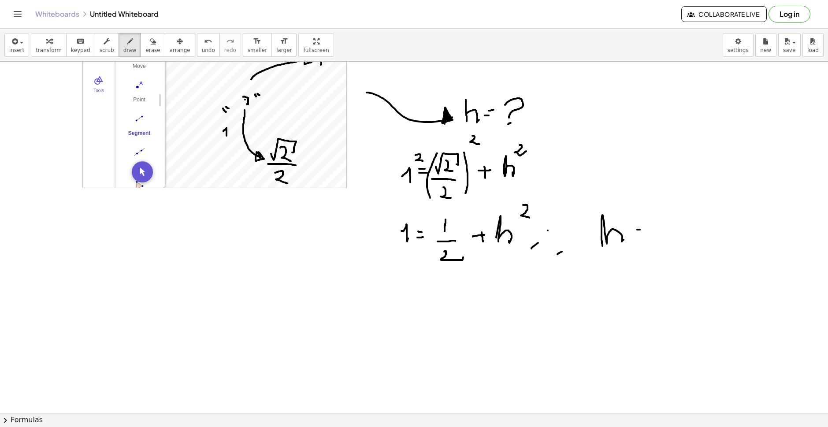
click at [648, 230] on div at bounding box center [414, 368] width 828 height 760
click at [649, 236] on div at bounding box center [414, 368] width 828 height 760
click at [697, 217] on div at bounding box center [414, 368] width 828 height 760
click at [690, 225] on div at bounding box center [414, 368] width 828 height 760
click at [707, 237] on div at bounding box center [414, 368] width 828 height 760
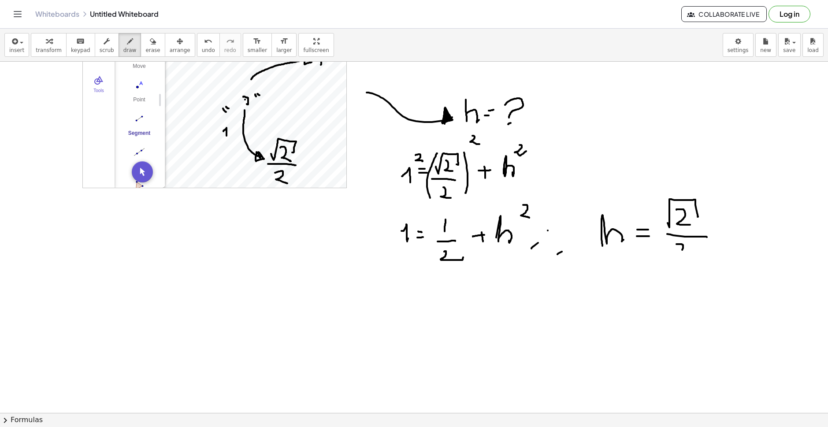
click at [697, 263] on div at bounding box center [414, 368] width 828 height 760
click at [725, 189] on div at bounding box center [414, 368] width 828 height 760
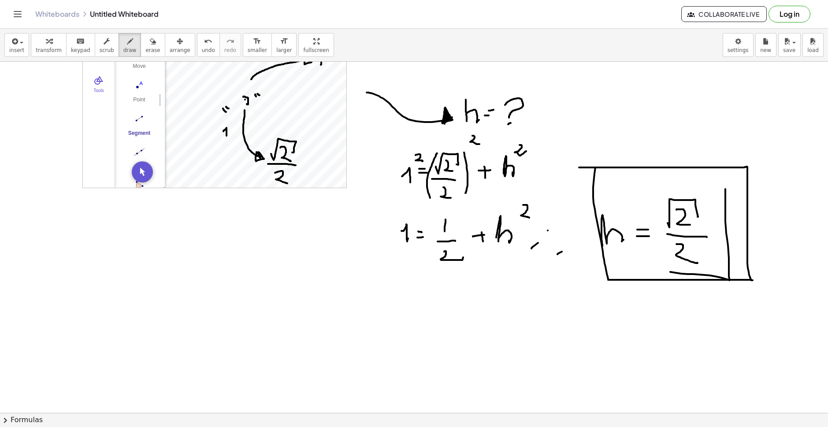
click at [579, 167] on div at bounding box center [414, 368] width 828 height 760
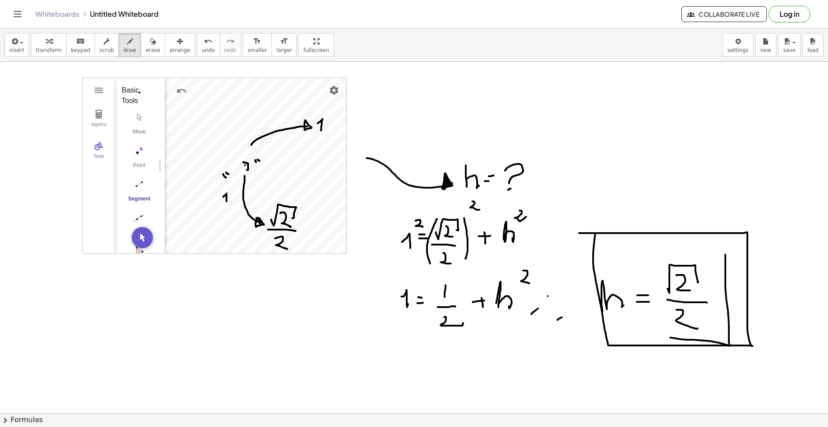
scroll to position [0, 0]
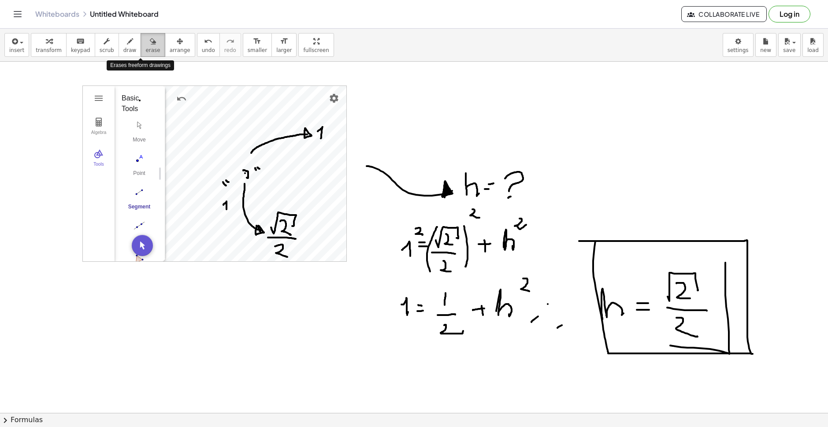
click at [145, 48] on span "erase" at bounding box center [152, 50] width 15 height 6
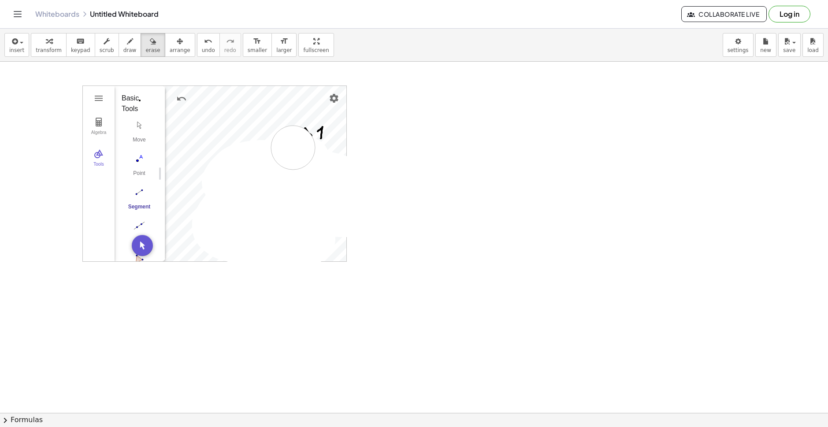
click at [123, 40] on div "button" at bounding box center [129, 41] width 13 height 11
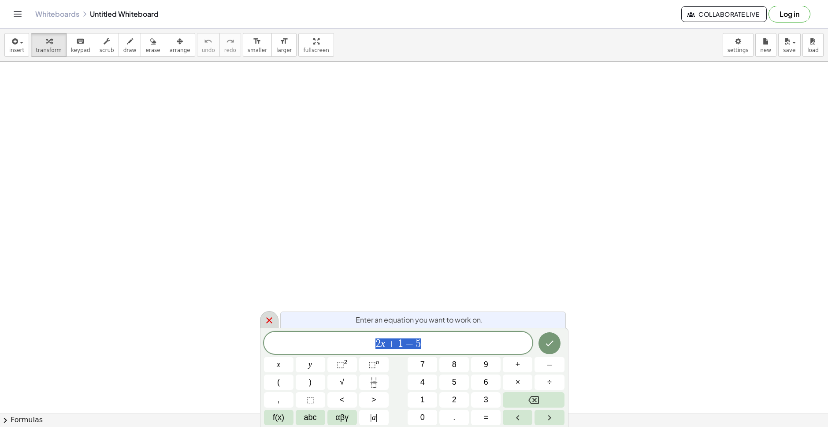
click at [266, 322] on icon at bounding box center [269, 320] width 11 height 11
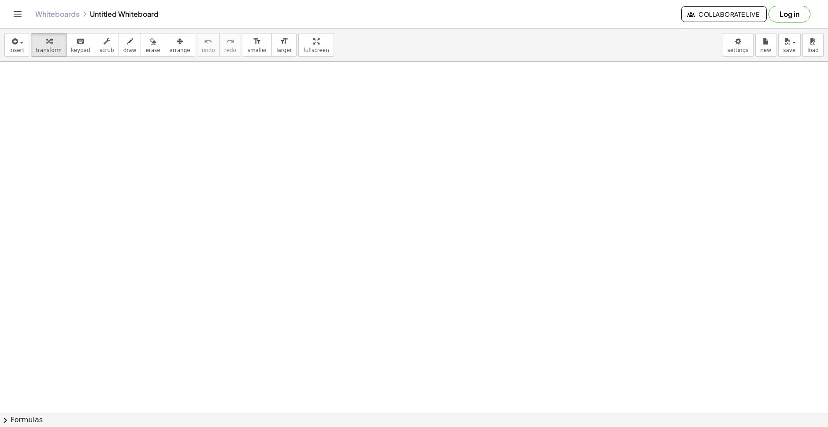
drag, startPoint x: 173, startPoint y: 115, endPoint x: 170, endPoint y: 131, distance: 16.6
click at [123, 48] on span "draw" at bounding box center [129, 50] width 13 height 6
drag, startPoint x: 165, startPoint y: 140, endPoint x: 174, endPoint y: 136, distance: 10.2
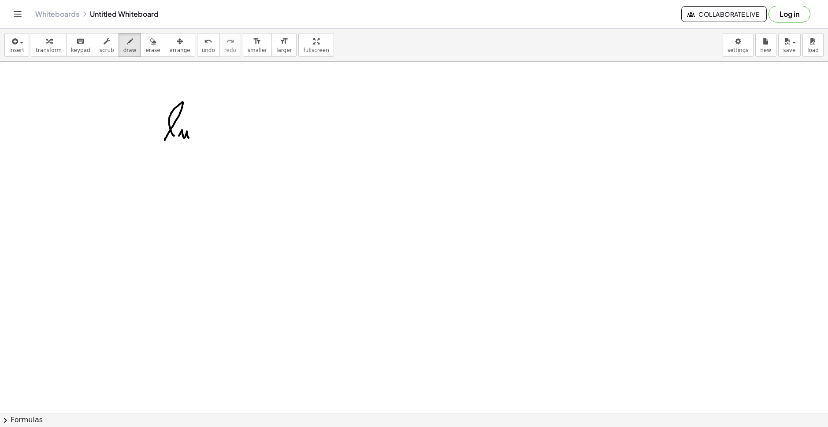
drag, startPoint x: 179, startPoint y: 136, endPoint x: 193, endPoint y: 136, distance: 13.7
drag, startPoint x: 194, startPoint y: 136, endPoint x: 210, endPoint y: 145, distance: 18.1
drag, startPoint x: 215, startPoint y: 134, endPoint x: 228, endPoint y: 132, distance: 13.4
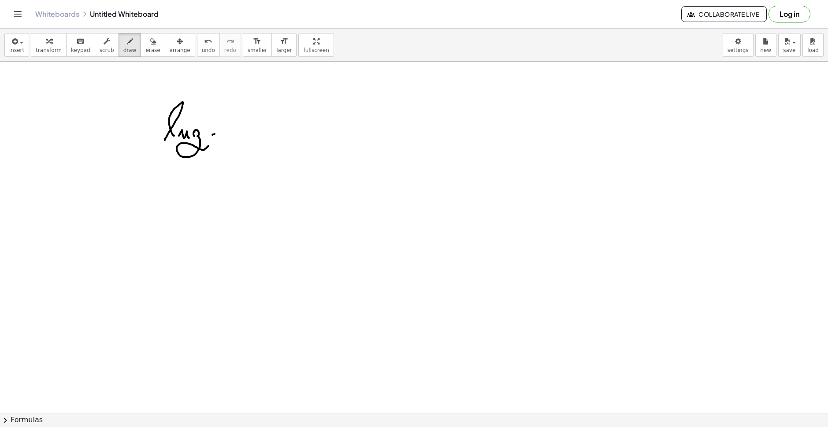
drag, startPoint x: 222, startPoint y: 135, endPoint x: 227, endPoint y: 142, distance: 9.2
drag, startPoint x: 257, startPoint y: 145, endPoint x: 259, endPoint y: 141, distance: 4.5
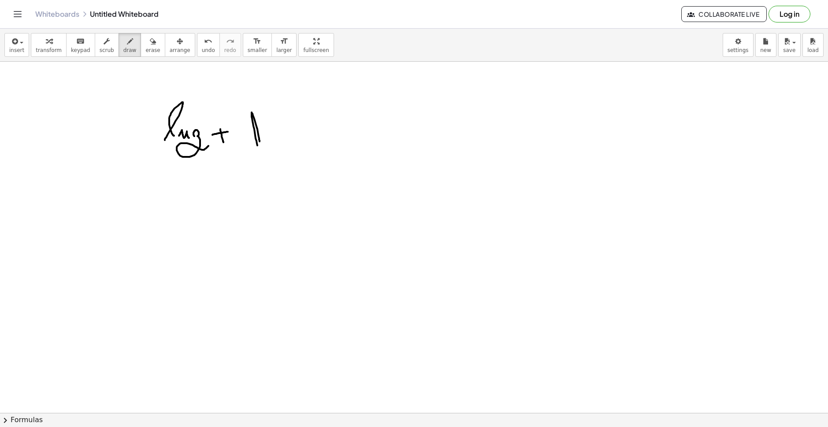
drag, startPoint x: 256, startPoint y: 131, endPoint x: 278, endPoint y: 126, distance: 22.6
drag, startPoint x: 274, startPoint y: 110, endPoint x: 285, endPoint y: 144, distance: 35.8
drag, startPoint x: 291, startPoint y: 141, endPoint x: 296, endPoint y: 147, distance: 7.8
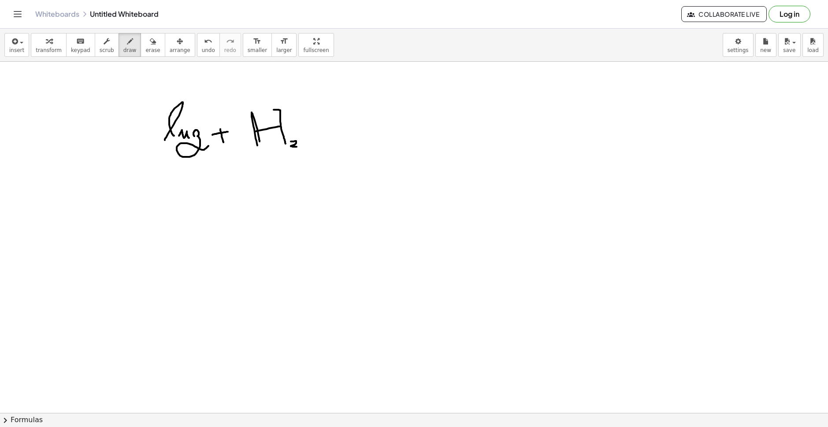
drag, startPoint x: 297, startPoint y: 121, endPoint x: 304, endPoint y: 119, distance: 6.8
click at [150, 40] on icon "button" at bounding box center [153, 41] width 6 height 11
drag, startPoint x: 297, startPoint y: 140, endPoint x: 115, endPoint y: 84, distance: 190.8
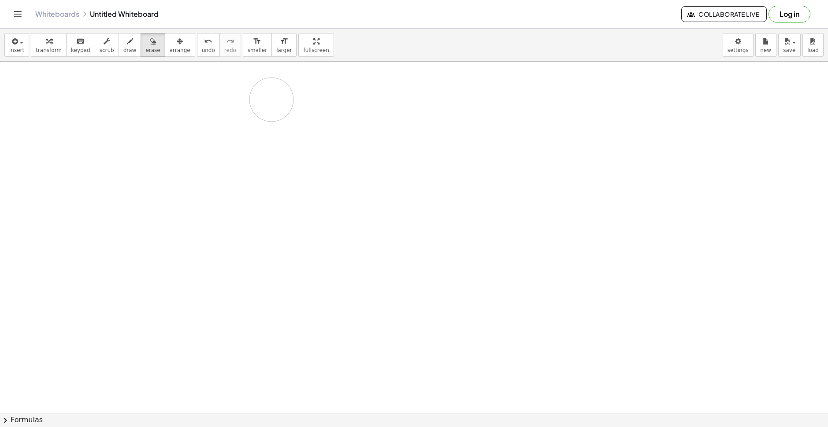
click at [127, 44] on button "draw" at bounding box center [130, 45] width 23 height 24
click at [123, 43] on div "button" at bounding box center [129, 41] width 13 height 11
drag, startPoint x: 265, startPoint y: 175, endPoint x: 300, endPoint y: 166, distance: 36.1
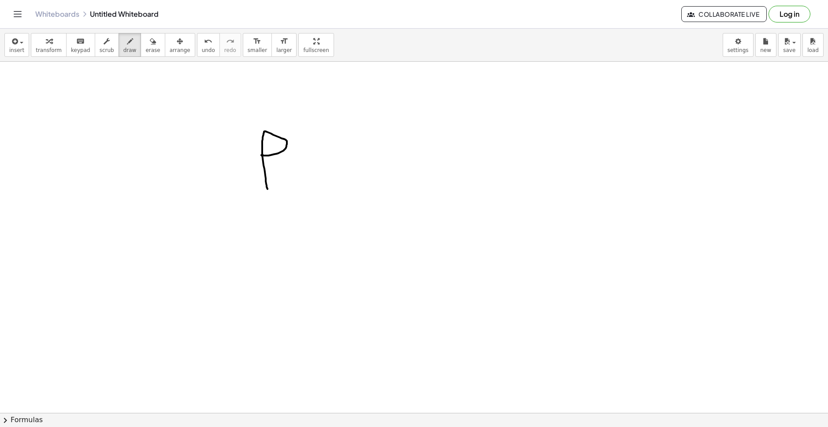
drag, startPoint x: 297, startPoint y: 166, endPoint x: 298, endPoint y: 154, distance: 12.4
drag, startPoint x: 324, startPoint y: 171, endPoint x: 342, endPoint y: 136, distance: 39.4
drag, startPoint x: 353, startPoint y: 148, endPoint x: 361, endPoint y: 147, distance: 8.0
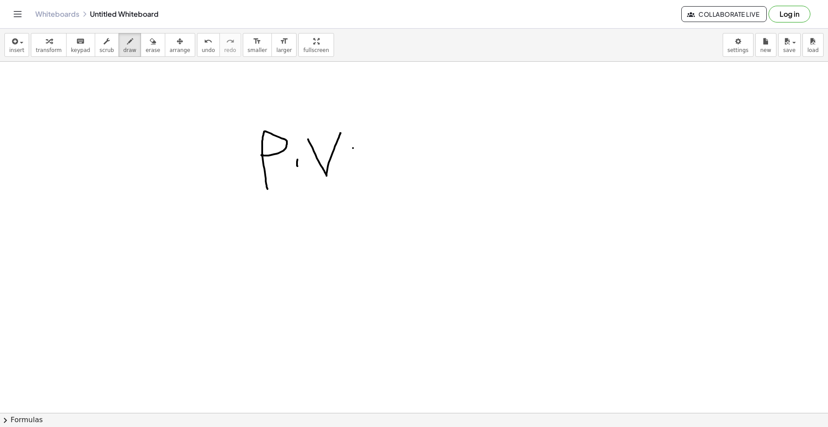
drag, startPoint x: 380, startPoint y: 158, endPoint x: 414, endPoint y: 164, distance: 34.9
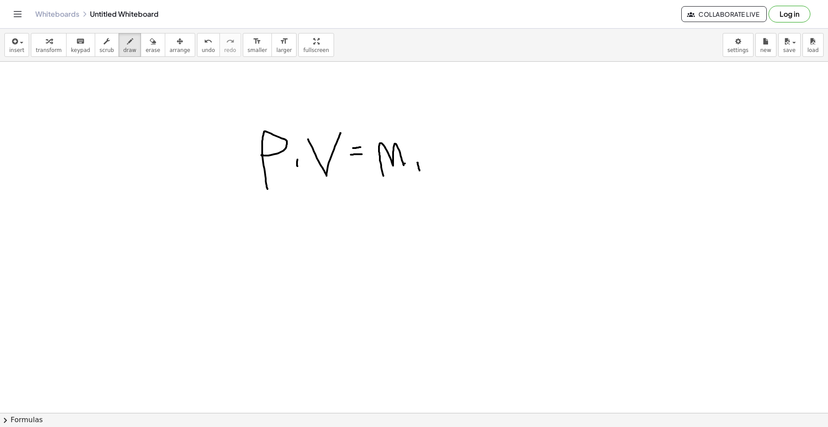
drag, startPoint x: 422, startPoint y: 167, endPoint x: 437, endPoint y: 171, distance: 16.5
drag, startPoint x: 457, startPoint y: 148, endPoint x: 471, endPoint y: 148, distance: 13.7
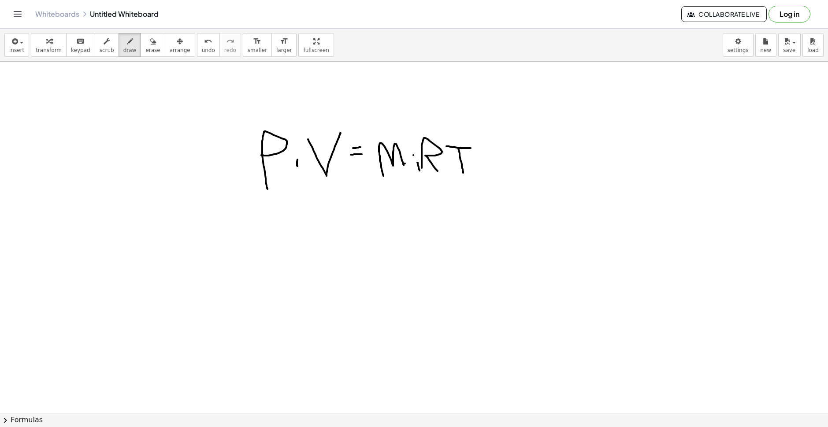
drag, startPoint x: 463, startPoint y: 172, endPoint x: 458, endPoint y: 164, distance: 9.3
click at [150, 42] on icon "button" at bounding box center [153, 41] width 6 height 11
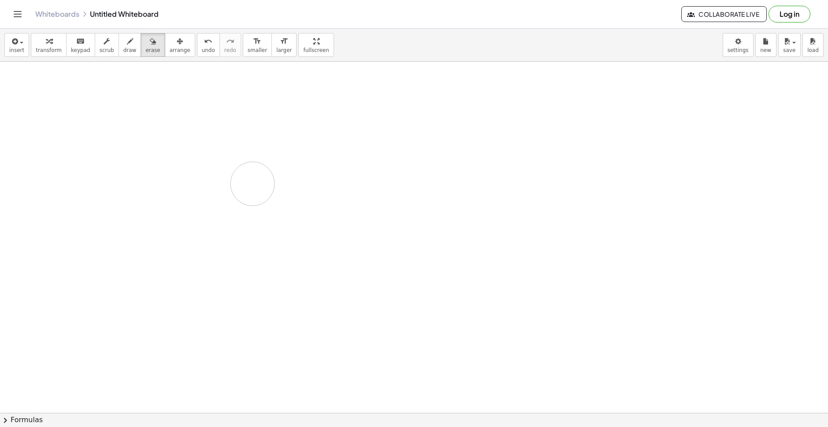
drag, startPoint x: 181, startPoint y: 108, endPoint x: 189, endPoint y: 147, distance: 40.0
click at [127, 44] on icon "button" at bounding box center [130, 41] width 6 height 11
drag, startPoint x: 277, startPoint y: 170, endPoint x: 286, endPoint y: 160, distance: 13.7
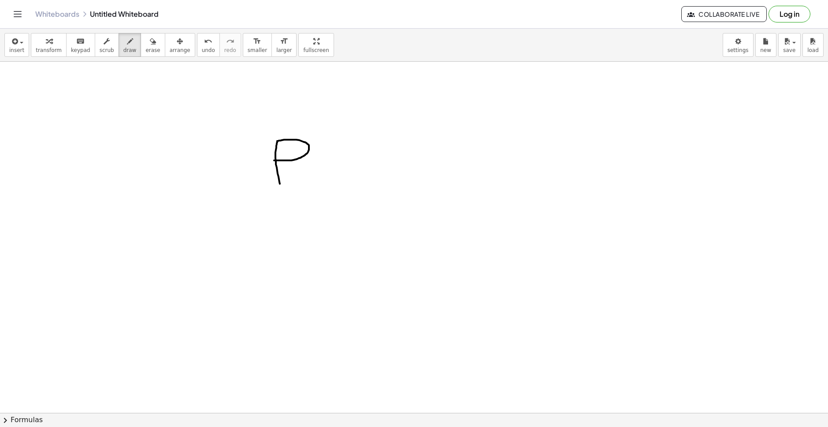
drag, startPoint x: 332, startPoint y: 150, endPoint x: 360, endPoint y: 146, distance: 28.5
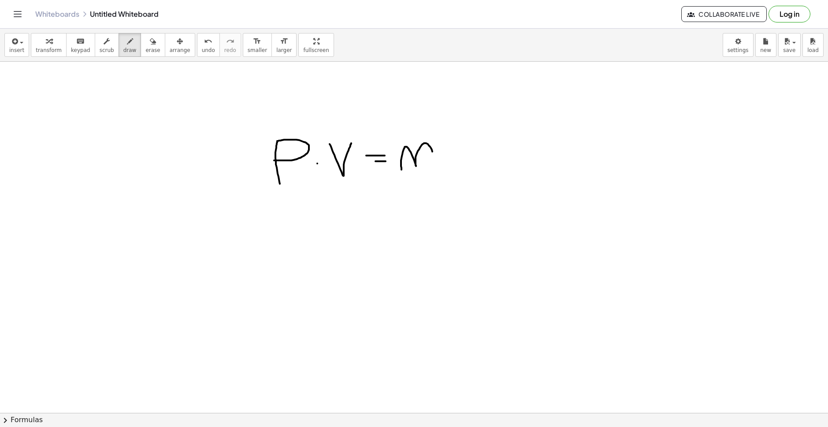
drag, startPoint x: 403, startPoint y: 151, endPoint x: 439, endPoint y: 163, distance: 37.9
drag, startPoint x: 445, startPoint y: 156, endPoint x: 477, endPoint y: 156, distance: 31.3
drag, startPoint x: 462, startPoint y: 155, endPoint x: 487, endPoint y: 166, distance: 27.2
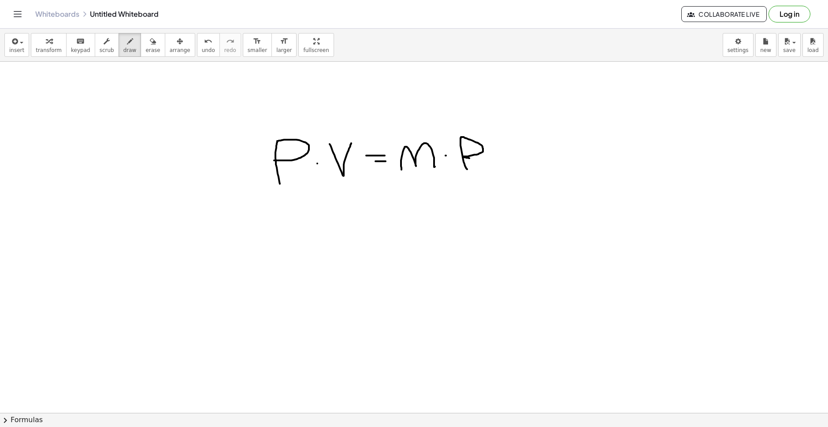
drag, startPoint x: 507, startPoint y: 137, endPoint x: 552, endPoint y: 138, distance: 44.9
drag, startPoint x: 530, startPoint y: 137, endPoint x: 536, endPoint y: 173, distance: 37.1
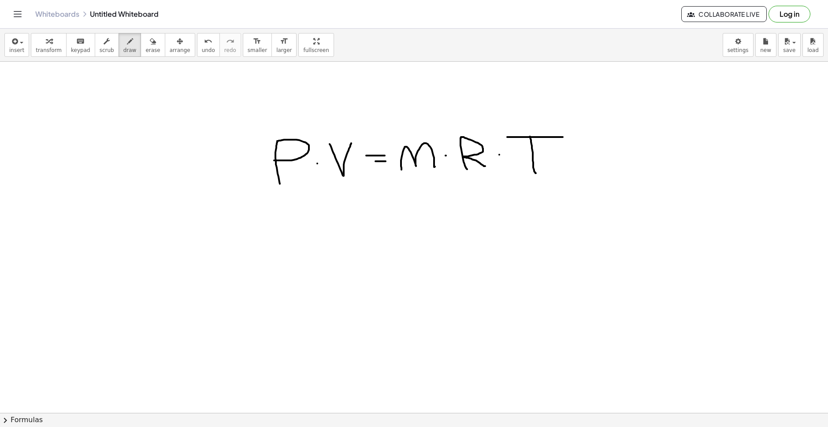
drag, startPoint x: 459, startPoint y: 243, endPoint x: 488, endPoint y: 245, distance: 29.2
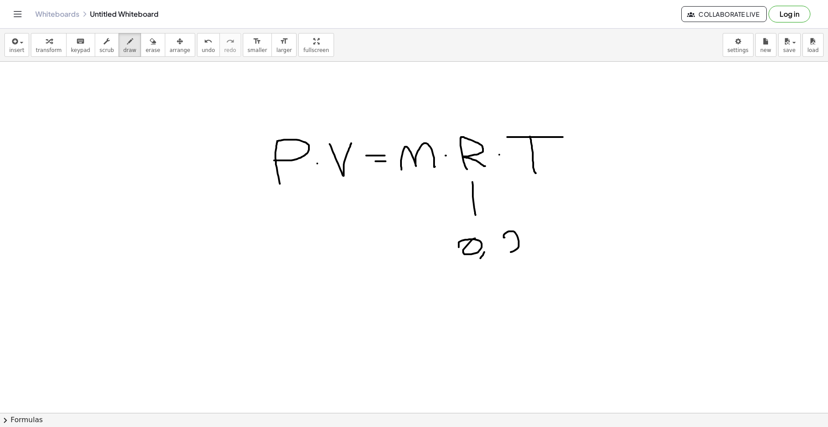
drag, startPoint x: 504, startPoint y: 237, endPoint x: 519, endPoint y: 231, distance: 16.4
drag
click at [149, 43] on button "erase" at bounding box center [153, 45] width 24 height 24
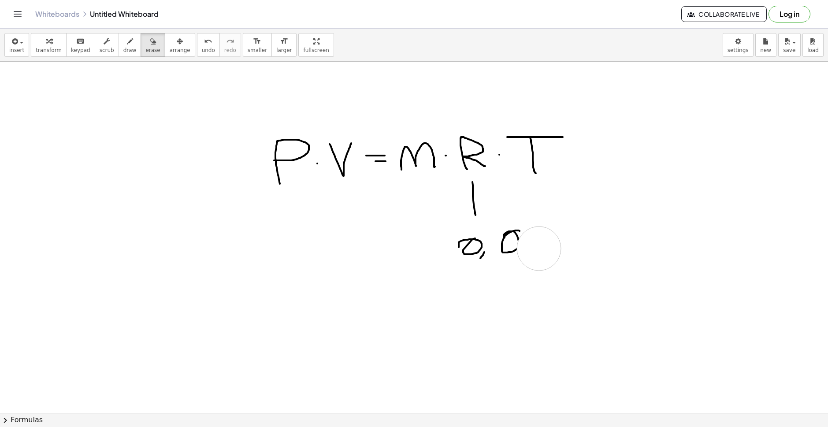
click at [123, 44] on div "button" at bounding box center [129, 41] width 13 height 11
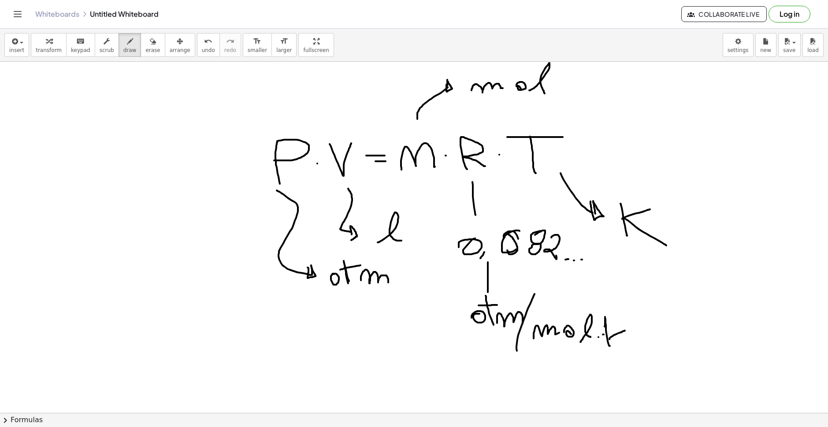
click at [145, 48] on span "erase" at bounding box center [152, 50] width 15 height 6
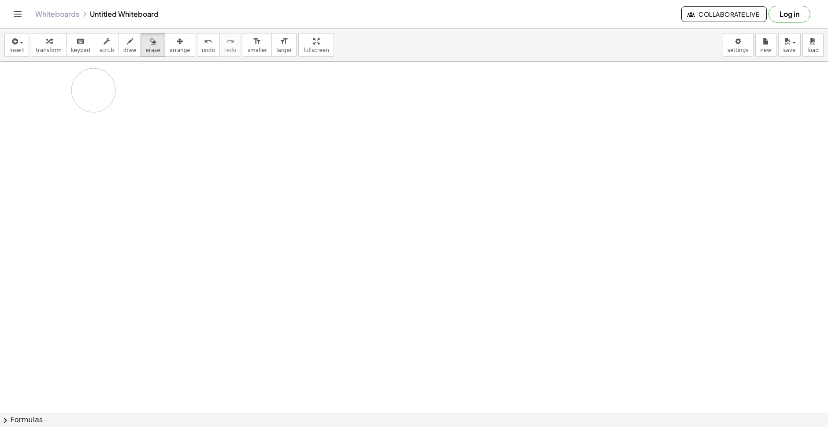
click at [20, 52] on div "insert select one: Math Expression Function Text Youtube Video Graphing Geometr…" at bounding box center [414, 228] width 828 height 398
click at [124, 46] on div "button" at bounding box center [129, 41] width 13 height 11
click at [127, 38] on icon "button" at bounding box center [130, 41] width 6 height 11
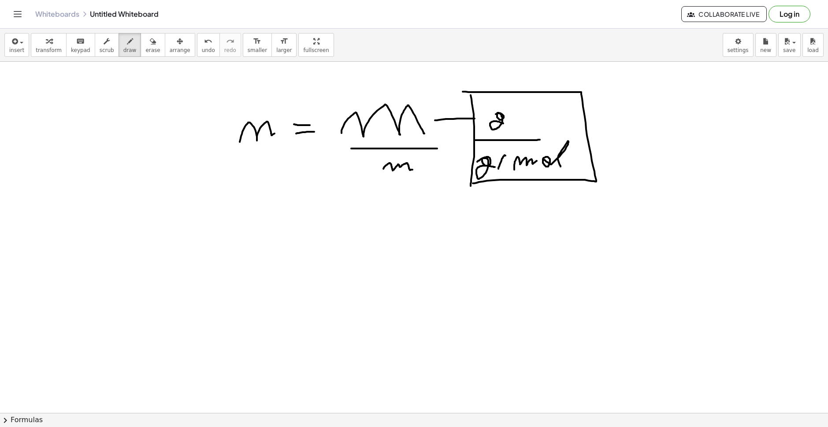
drag, startPoint x: 264, startPoint y: 200, endPoint x: 268, endPoint y: 214, distance: 14.2
drag, startPoint x: 298, startPoint y: 197, endPoint x: 304, endPoint y: 218, distance: 21.1
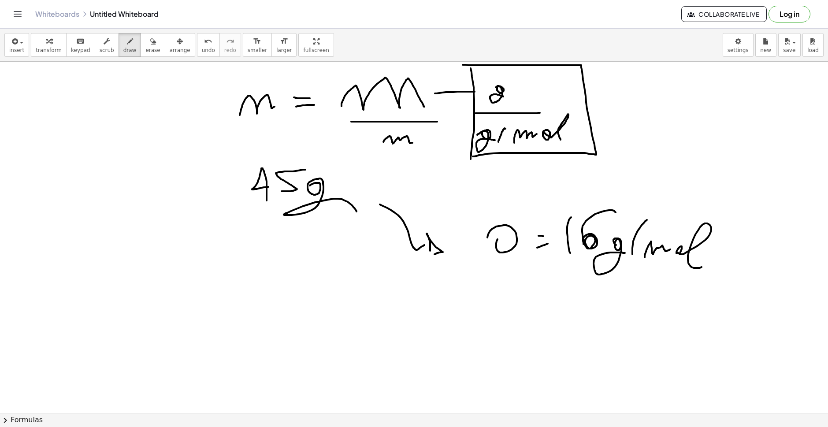
scroll to position [74, 0]
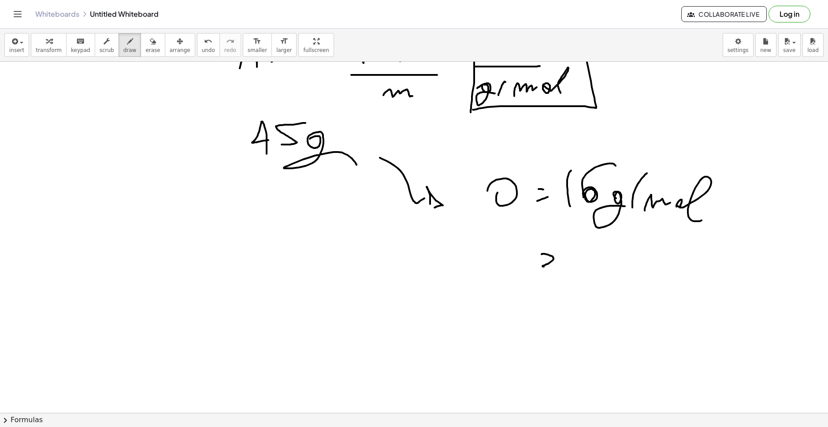
click at [544, 278] on div at bounding box center [414, 368] width 828 height 760
click at [587, 274] on div at bounding box center [414, 368] width 828 height 760
click at [519, 216] on div at bounding box center [414, 368] width 828 height 760
click at [291, 251] on div at bounding box center [414, 368] width 828 height 760
click at [307, 263] on div at bounding box center [414, 368] width 828 height 760
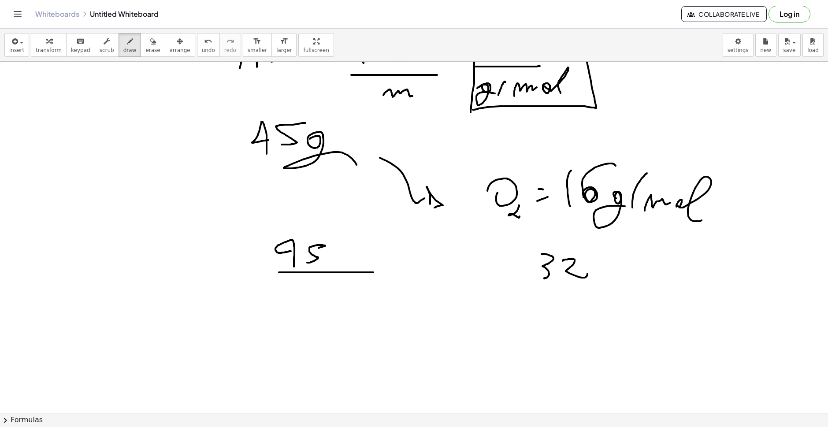
click at [374, 272] on div at bounding box center [414, 368] width 828 height 760
click at [307, 303] on div at bounding box center [414, 368] width 828 height 760
click at [327, 306] on div at bounding box center [414, 368] width 828 height 760
click at [397, 262] on div at bounding box center [414, 368] width 828 height 760
click at [408, 264] on div at bounding box center [414, 368] width 828 height 760
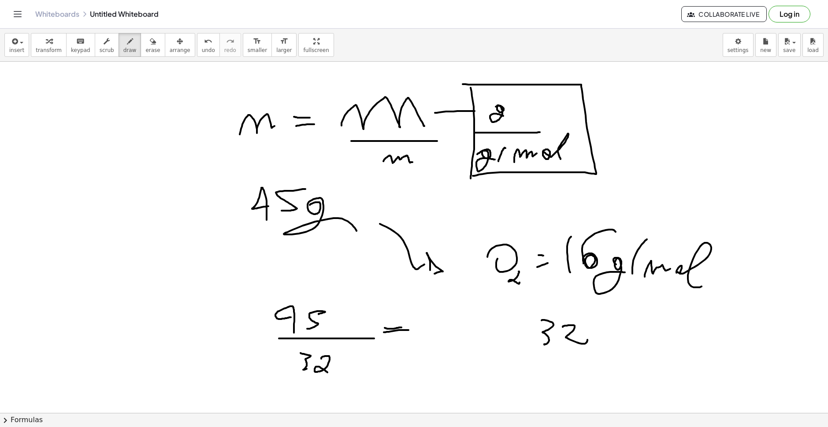
scroll to position [0, 0]
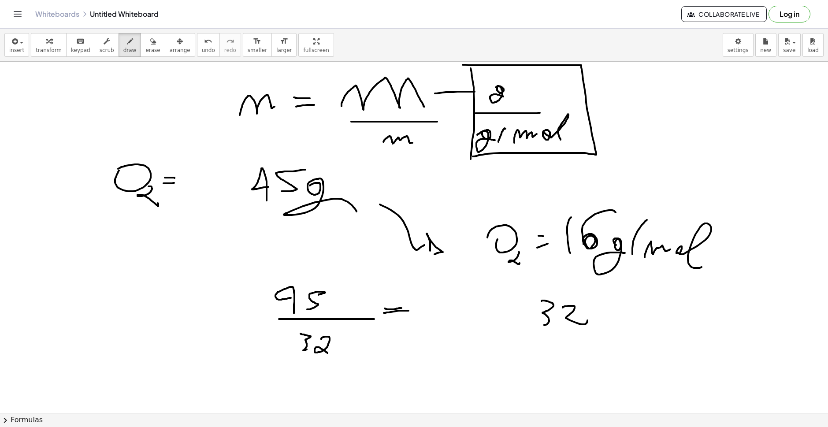
scroll to position [74, 0]
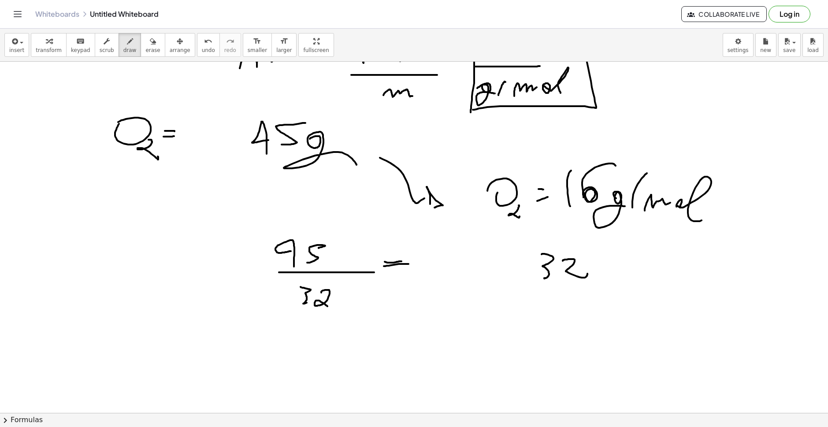
click at [555, 233] on div at bounding box center [414, 368] width 828 height 760
click at [560, 218] on div at bounding box center [414, 368] width 828 height 760
click at [581, 237] on div at bounding box center [414, 368] width 828 height 760
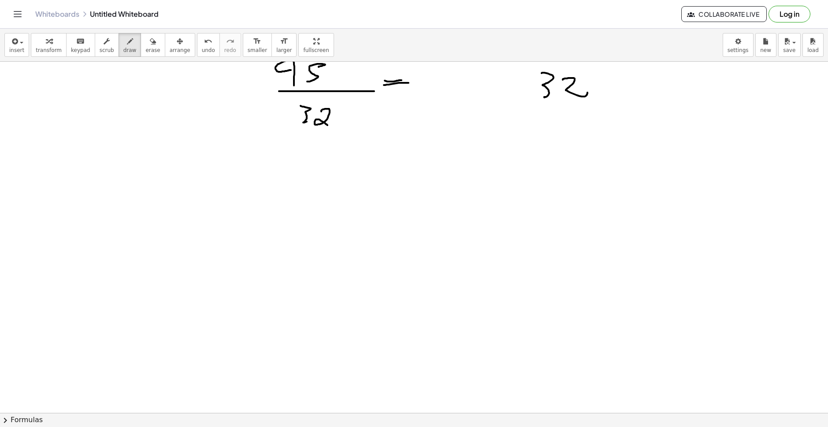
scroll to position [262, 0]
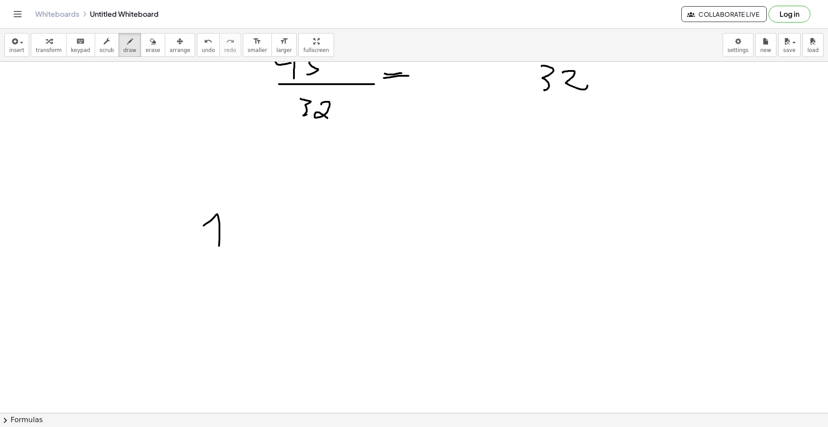
click at [216, 228] on div at bounding box center [414, 151] width 828 height 702
click at [236, 244] on div at bounding box center [414, 151] width 828 height 702
click at [376, 237] on div at bounding box center [414, 151] width 828 height 702
click at [300, 231] on div at bounding box center [414, 151] width 828 height 702
click at [333, 231] on div at bounding box center [414, 151] width 828 height 702
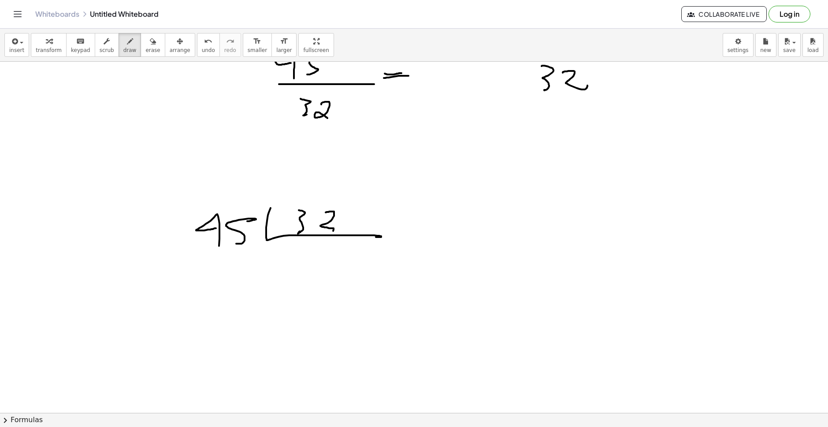
click at [305, 243] on div at bounding box center [414, 151] width 828 height 702
click at [207, 256] on div at bounding box center [414, 151] width 828 height 702
click at [212, 277] on div at bounding box center [414, 151] width 828 height 702
click at [239, 281] on div at bounding box center [414, 151] width 828 height 702
click at [270, 299] on div at bounding box center [414, 151] width 828 height 702
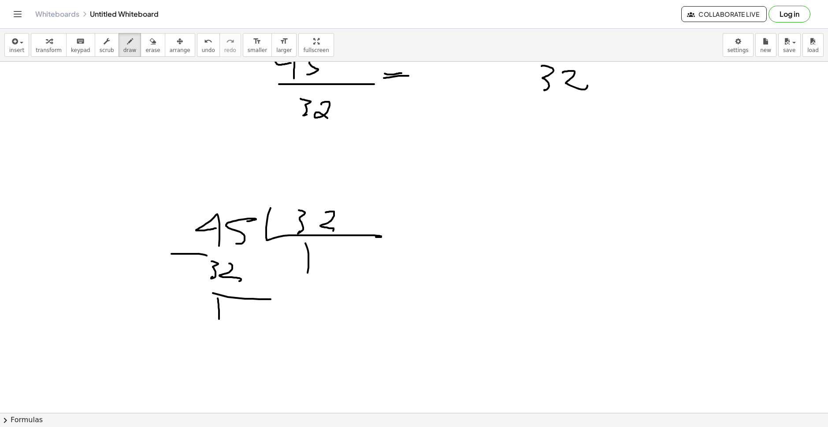
click at [220, 293] on div at bounding box center [414, 151] width 828 height 702
click at [234, 320] on div at bounding box center [414, 151] width 828 height 702
click at [253, 308] on div at bounding box center [414, 151] width 828 height 702
click at [338, 258] on div at bounding box center [414, 151] width 828 height 702
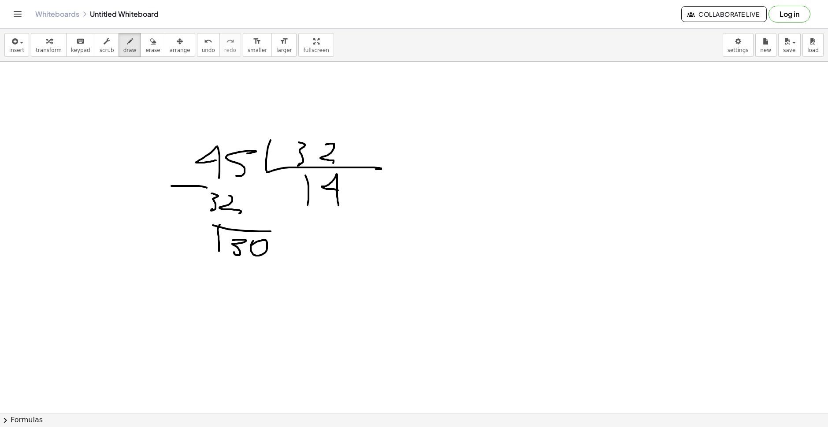
scroll to position [335, 0]
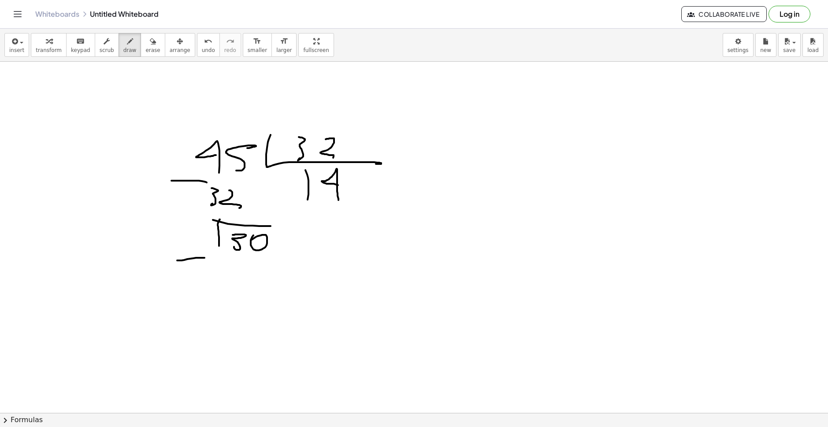
click at [208, 258] on div at bounding box center [414, 78] width 828 height 702
click at [217, 262] on div at bounding box center [414, 78] width 828 height 702
click at [245, 285] on div at bounding box center [414, 78] width 828 height 702
click at [252, 274] on div at bounding box center [414, 78] width 828 height 702
click at [256, 267] on div at bounding box center [414, 78] width 828 height 702
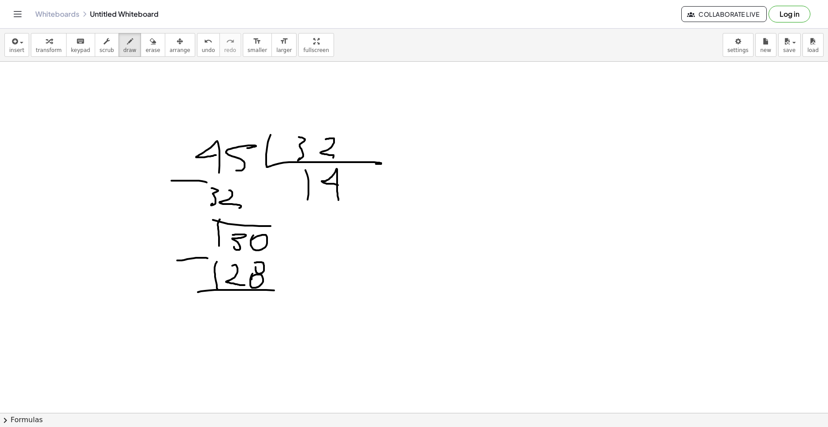
click at [295, 295] on div at bounding box center [414, 78] width 828 height 702
click at [259, 322] on div at bounding box center [414, 78] width 828 height 702
click at [276, 293] on div at bounding box center [414, 78] width 828 height 702
click at [311, 205] on div at bounding box center [414, 78] width 828 height 702
click at [352, 175] on div at bounding box center [414, 78] width 828 height 702
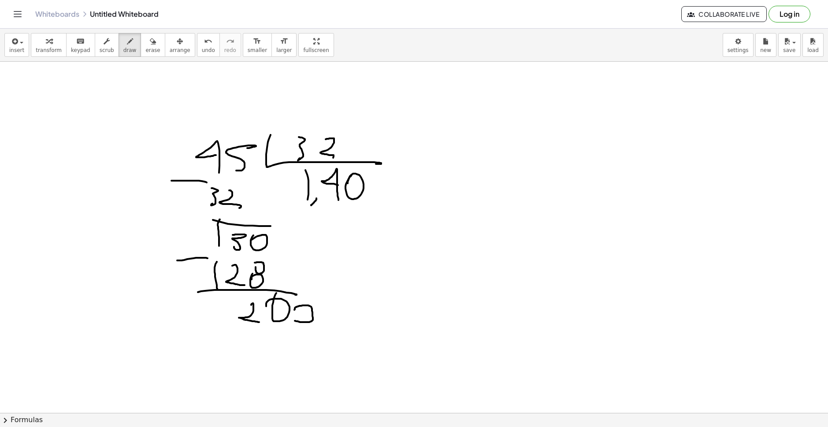
click at [297, 313] on div at bounding box center [414, 78] width 828 height 702
click at [296, 313] on div at bounding box center [414, 78] width 828 height 702
click at [373, 197] on div at bounding box center [414, 78] width 828 height 702
click at [386, 196] on div at bounding box center [414, 78] width 828 height 702
click at [421, 198] on div at bounding box center [414, 78] width 828 height 702
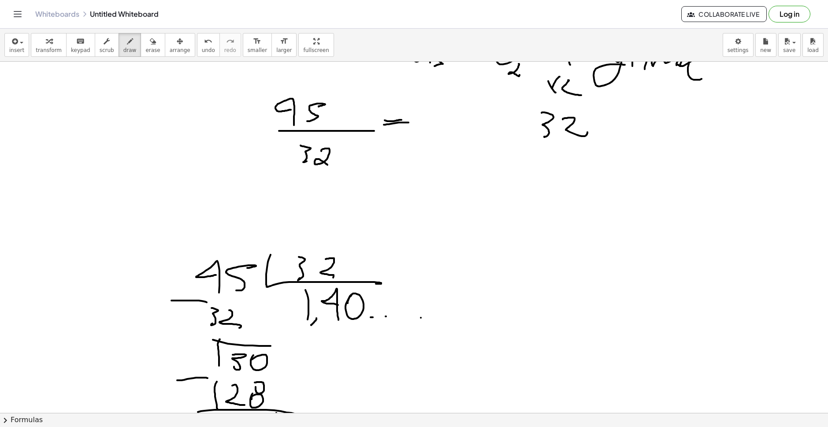
scroll to position [262, 0]
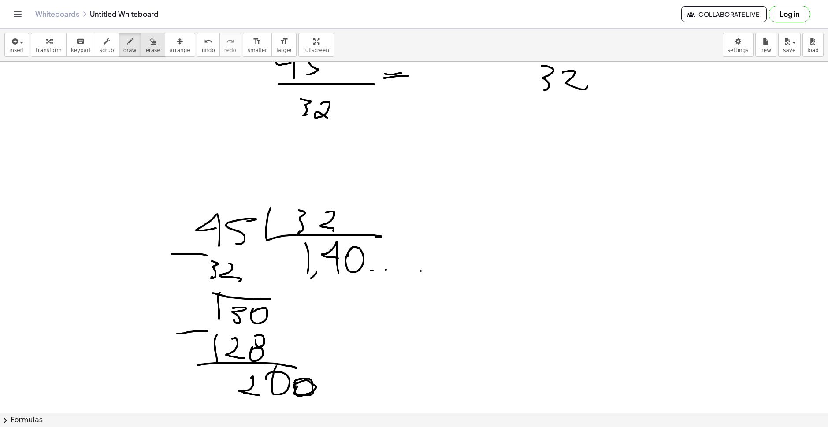
click at [141, 36] on button "erase" at bounding box center [153, 45] width 24 height 24
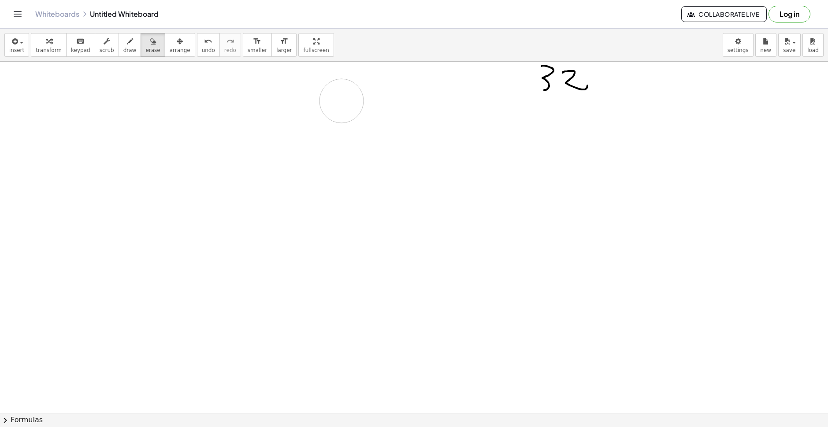
click at [338, 105] on div at bounding box center [414, 151] width 828 height 702
click at [530, 101] on div at bounding box center [414, 413] width 828 height 702
click at [123, 43] on div "button" at bounding box center [129, 41] width 13 height 11
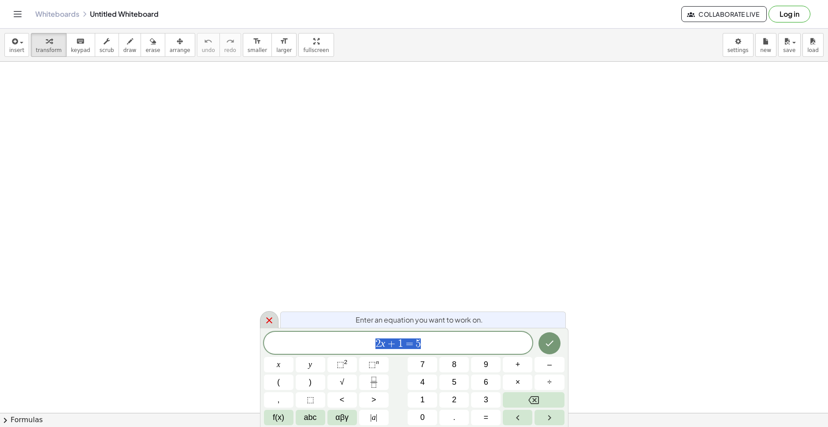
click at [268, 324] on icon at bounding box center [269, 320] width 11 height 11
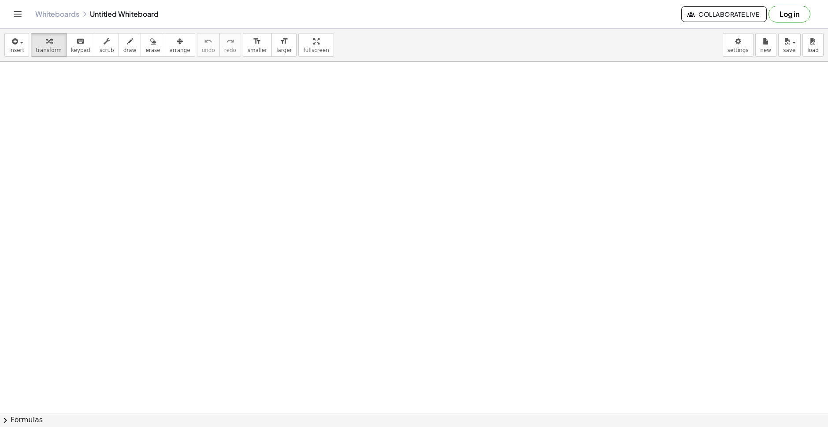
drag, startPoint x: 269, startPoint y: 159, endPoint x: 170, endPoint y: 164, distance: 98.8
click at [119, 45] on button "draw" at bounding box center [130, 45] width 23 height 24
drag, startPoint x: 269, startPoint y: 141, endPoint x: 273, endPoint y: 167, distance: 26.3
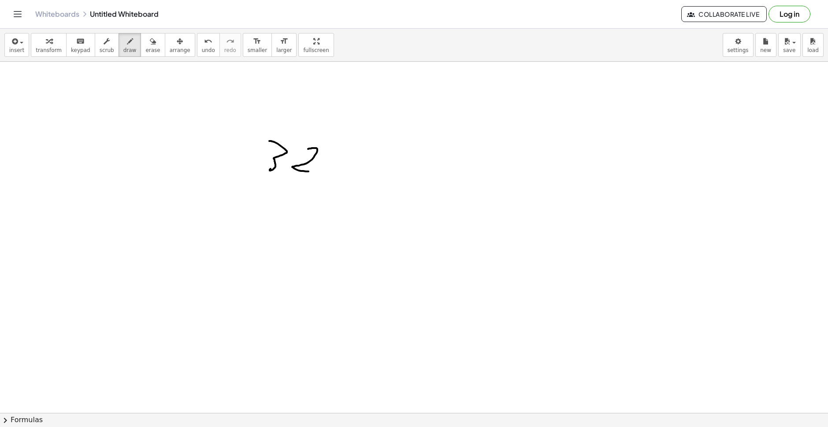
drag, startPoint x: 316, startPoint y: 148, endPoint x: 328, endPoint y: 168, distance: 23.3
drag, startPoint x: 338, startPoint y: 156, endPoint x: 345, endPoint y: 157, distance: 6.3
drag, startPoint x: 344, startPoint y: 161, endPoint x: 386, endPoint y: 165, distance: 42.9
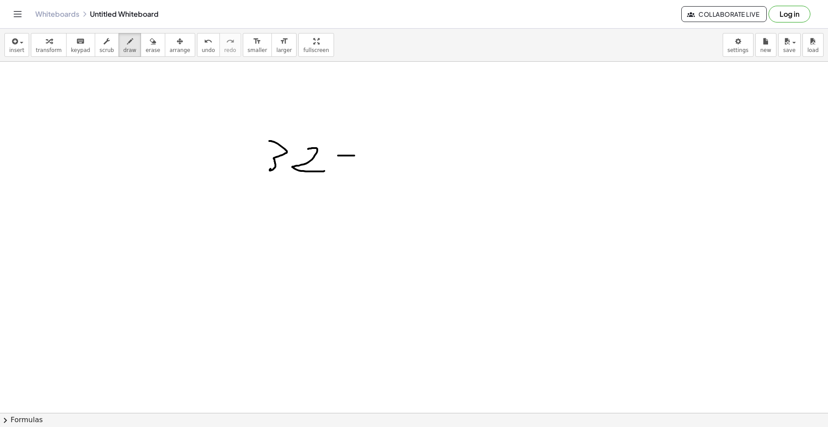
drag, startPoint x: 384, startPoint y: 170, endPoint x: 411, endPoint y: 146, distance: 36.3
drag, startPoint x: 389, startPoint y: 154, endPoint x: 397, endPoint y: 166, distance: 14.1
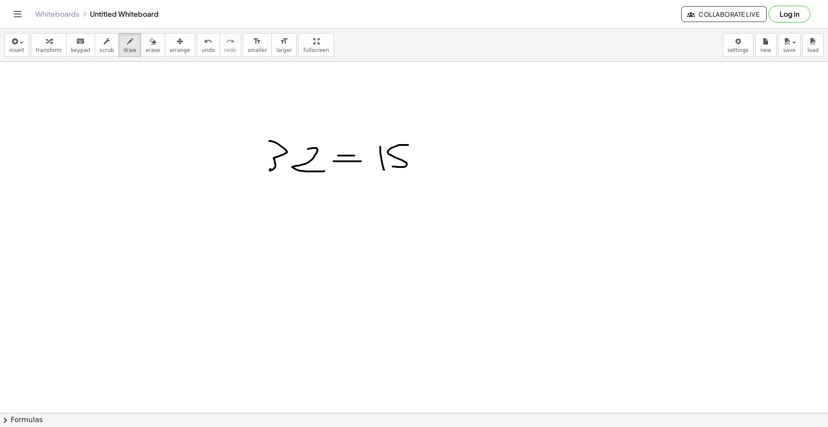
drag, startPoint x: 438, startPoint y: 170, endPoint x: 426, endPoint y: 179, distance: 14.8
drag, startPoint x: 449, startPoint y: 177, endPoint x: 454, endPoint y: 182, distance: 6.9
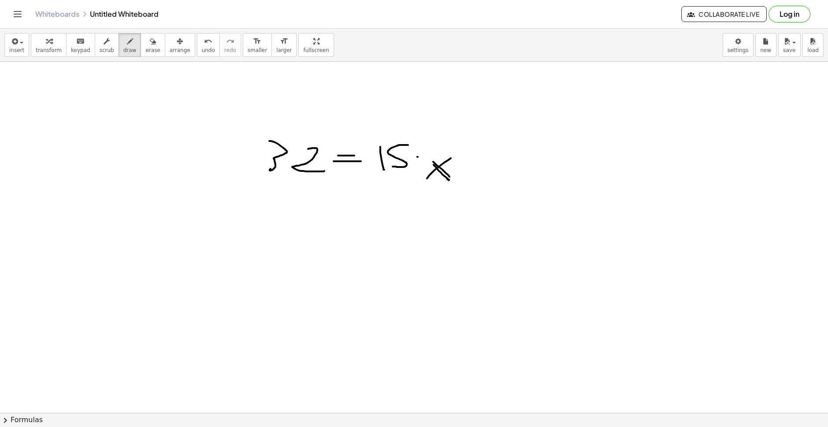
drag, startPoint x: 230, startPoint y: 110, endPoint x: 228, endPoint y: 119, distance: 9.8
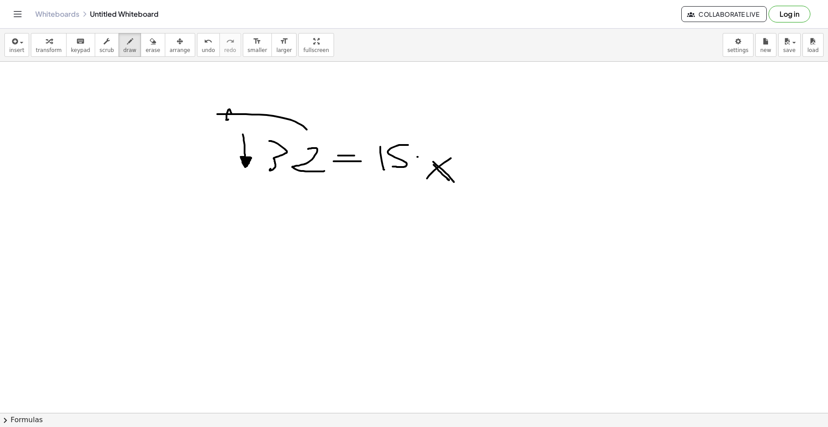
drag, startPoint x: 241, startPoint y: 157, endPoint x: 242, endPoint y: 163, distance: 6.0
click at [150, 44] on icon "button" at bounding box center [153, 41] width 6 height 11
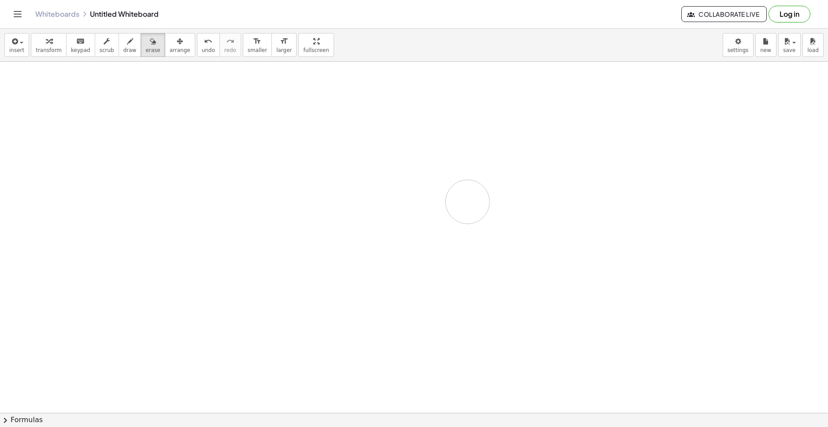
drag, startPoint x: 194, startPoint y: 100, endPoint x: 305, endPoint y: 154, distance: 123.7
click at [125, 44] on div "button" at bounding box center [129, 41] width 13 height 11
